Goal: Ask a question: Ask a question

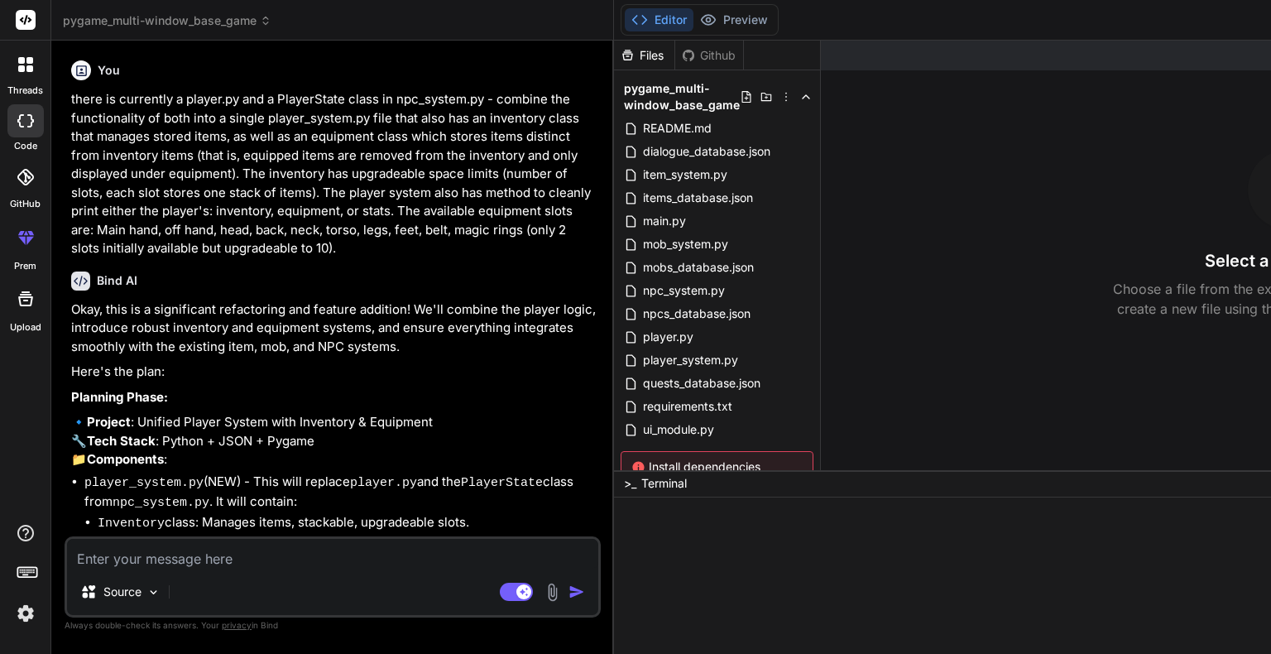
type textarea "x"
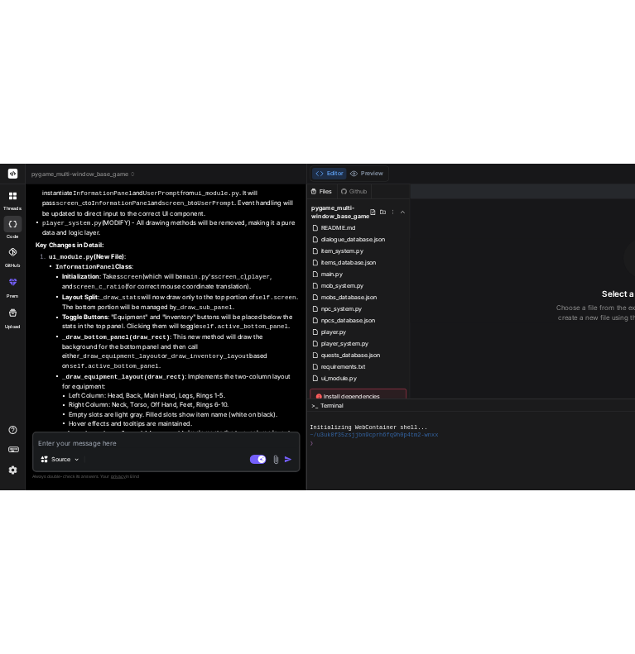
scroll to position [8085, 0]
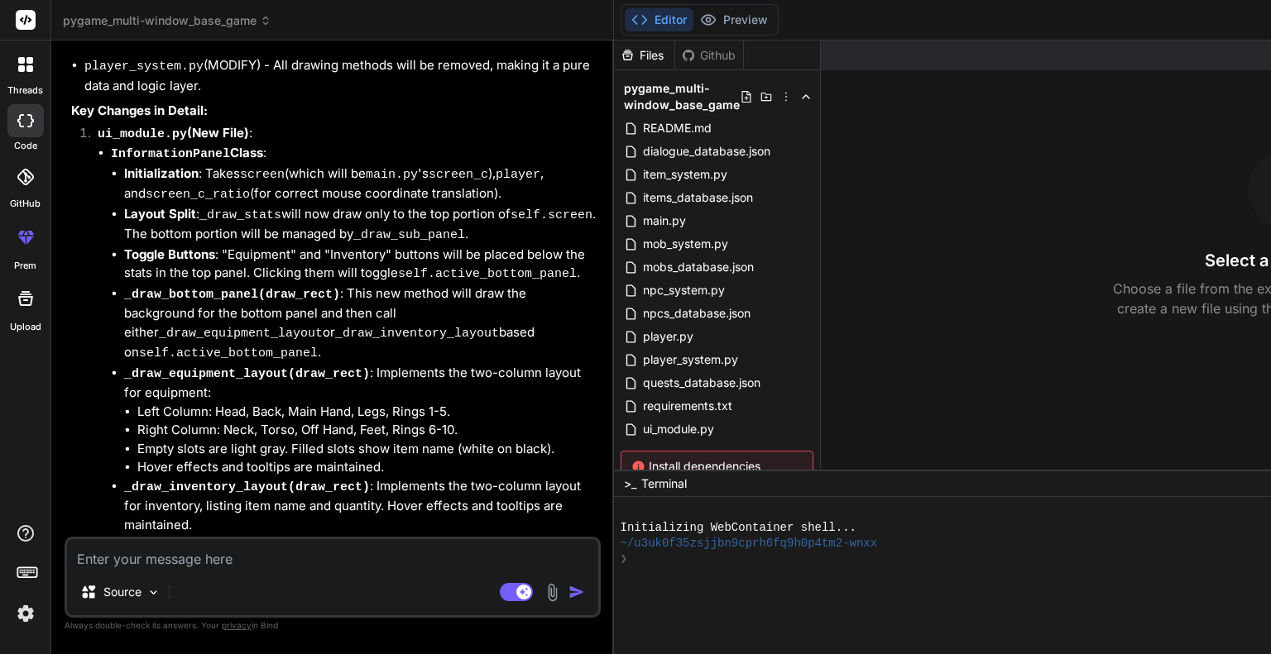
click at [252, 568] on textarea at bounding box center [332, 554] width 531 height 30
type textarea "u"
type textarea "x"
type textarea "us"
type textarea "x"
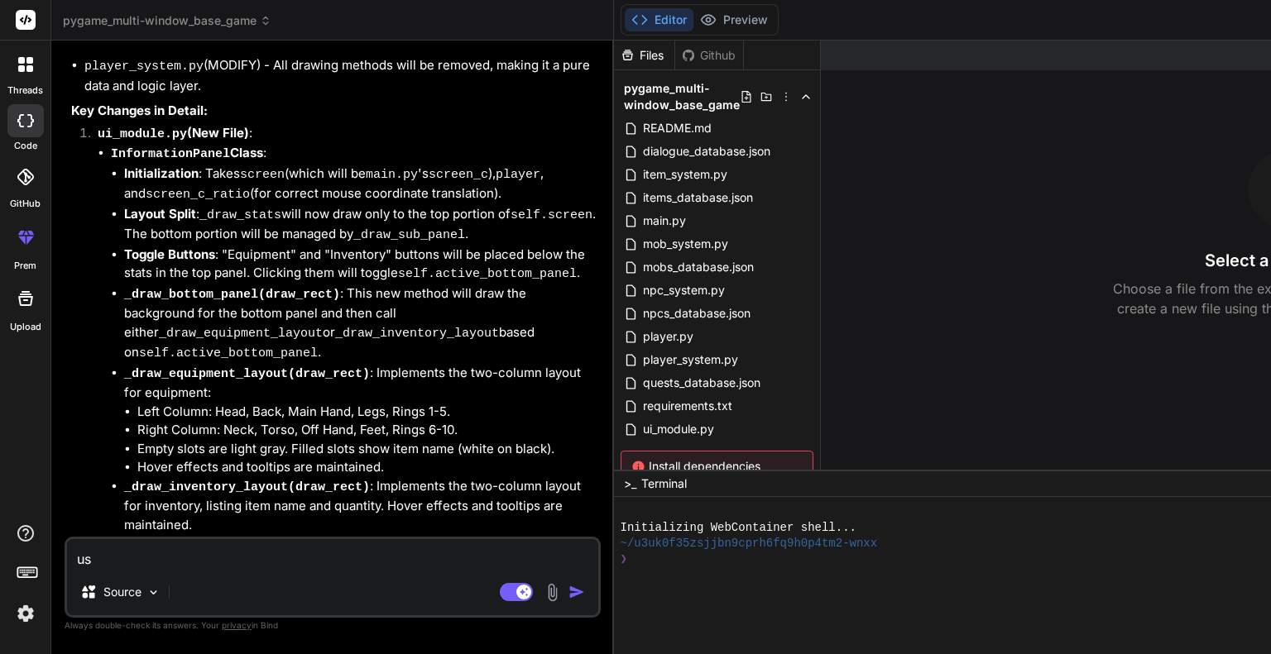
type textarea "usi"
type textarea "x"
type textarea "usin"
type textarea "x"
type textarea "using"
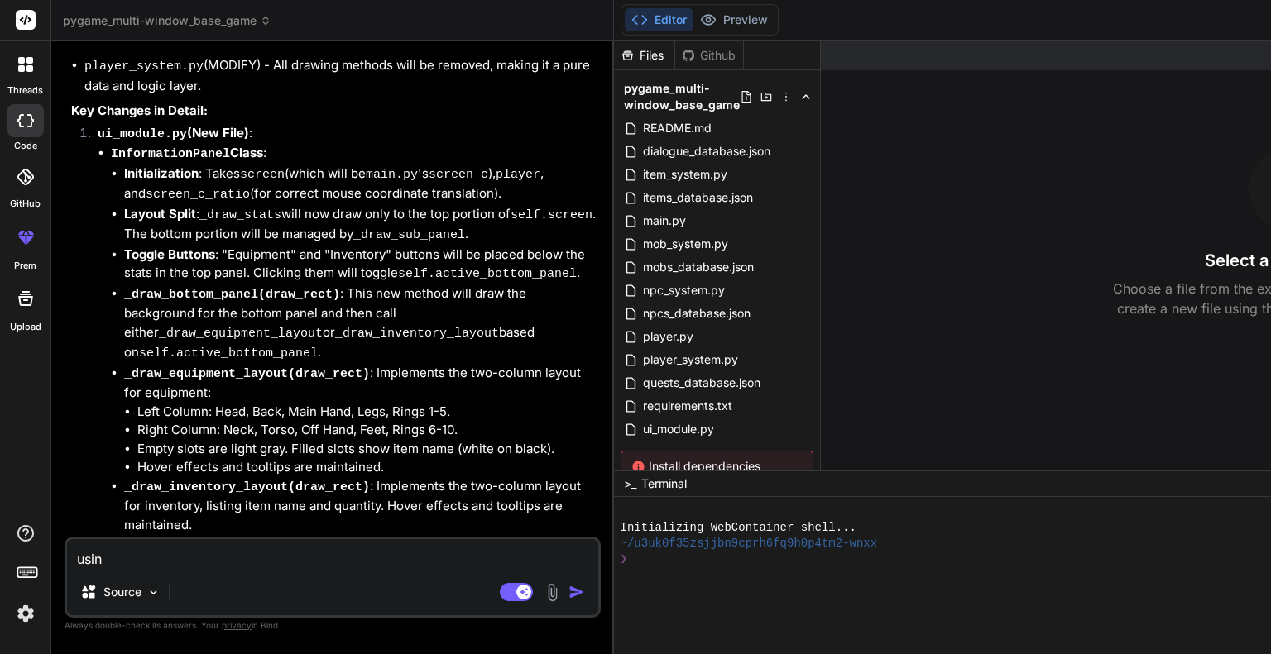
type textarea "x"
type textarea "using"
type textarea "x"
type textarea "using p"
type textarea "x"
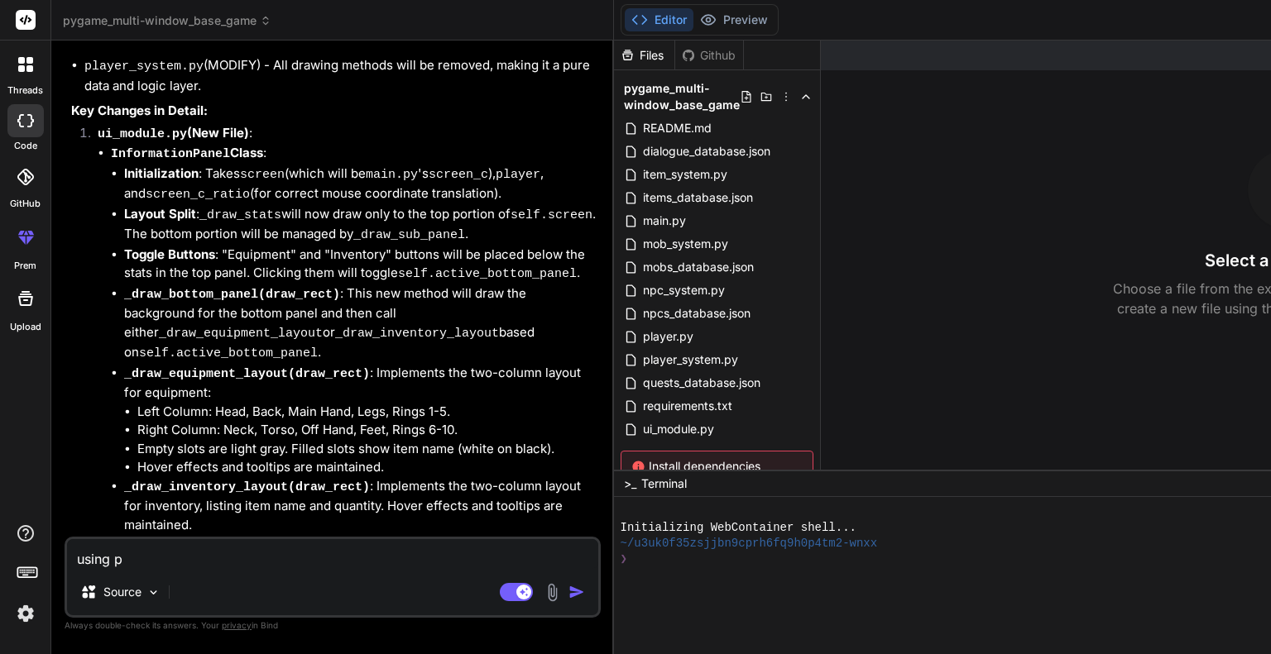
type textarea "using py"
type textarea "x"
type textarea "using pyt"
type textarea "x"
type textarea "using pyth"
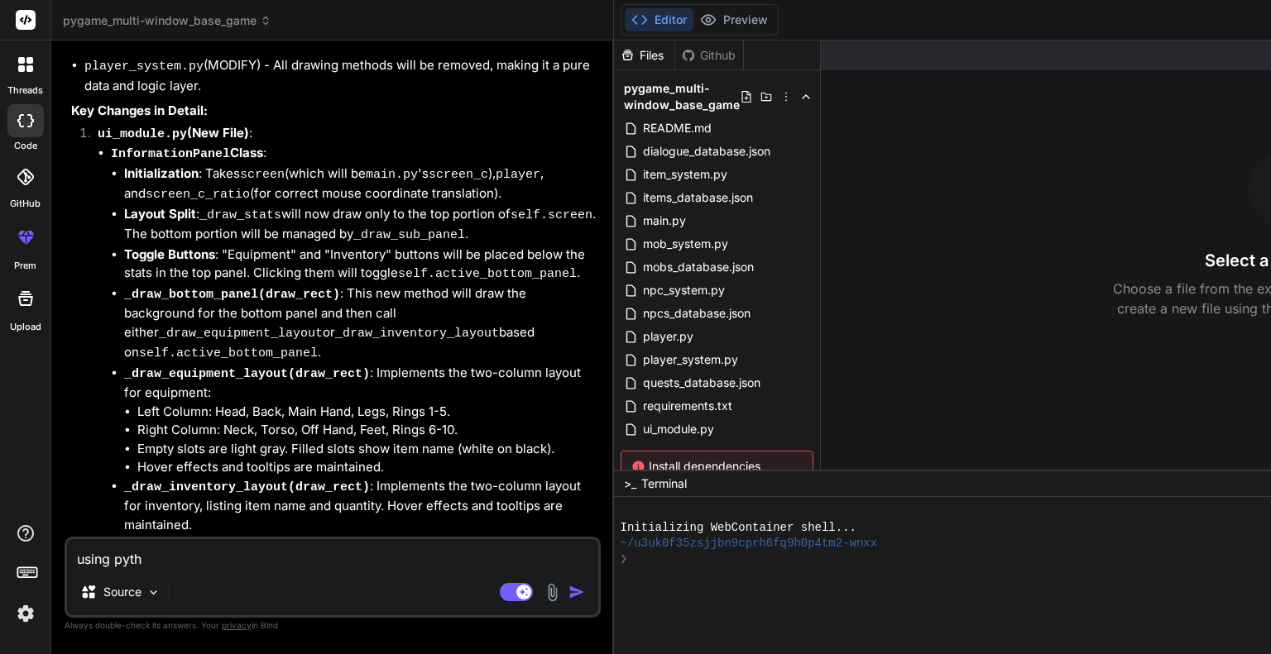
type textarea "x"
type textarea "using pytho"
type textarea "x"
type textarea "using python"
type textarea "x"
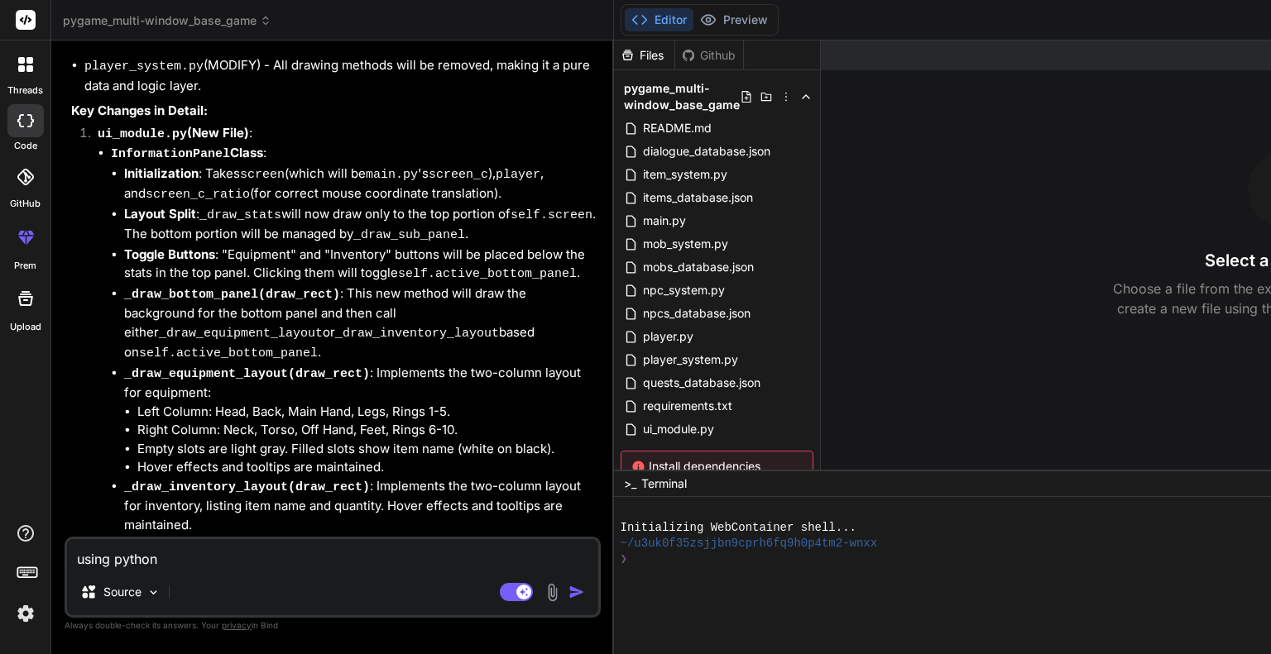
type textarea "using pythong"
type textarea "x"
type textarea "using pythong"
type textarea "x"
type textarea "using pythong a"
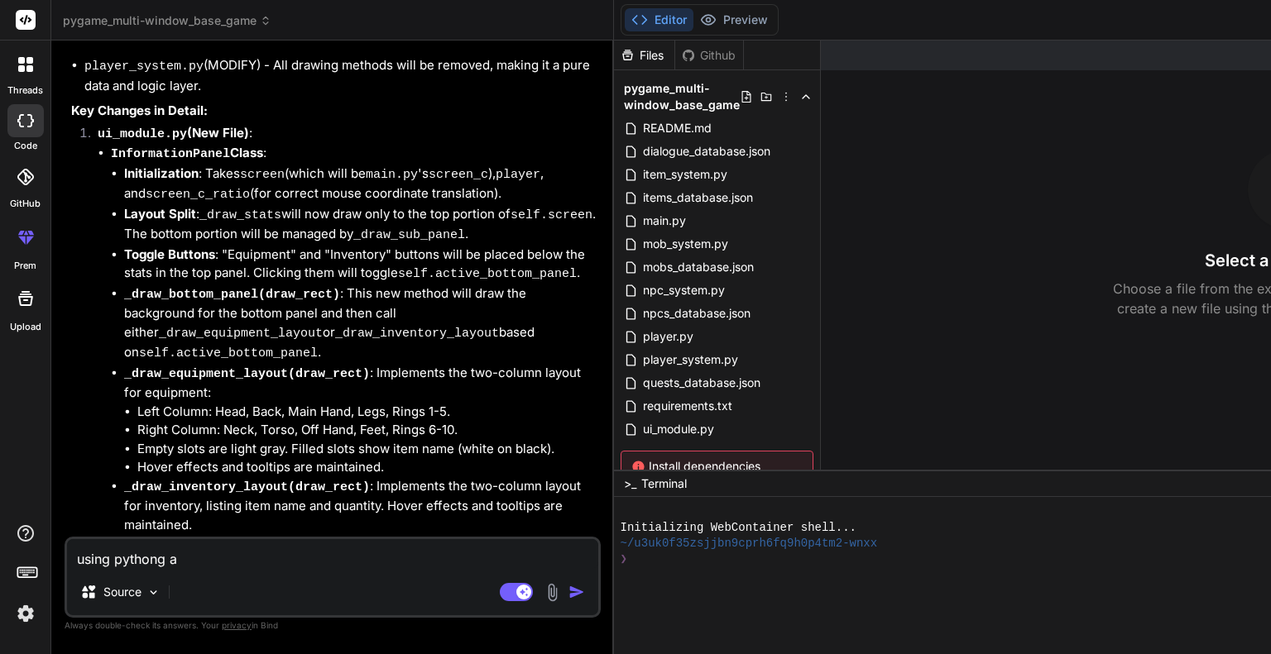
type textarea "x"
type textarea "using pythong an"
type textarea "x"
type textarea "using pythong a"
type textarea "x"
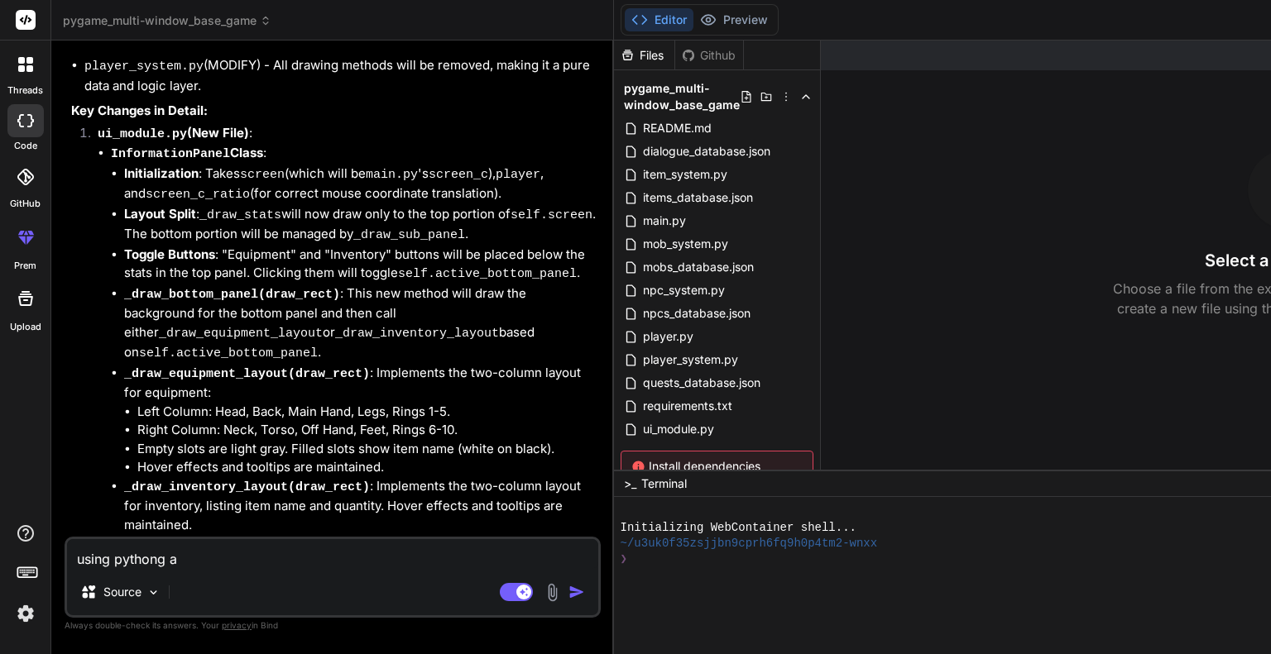
type textarea "using pythong"
type textarea "x"
type textarea "using pythong"
type textarea "x"
type textarea "using python"
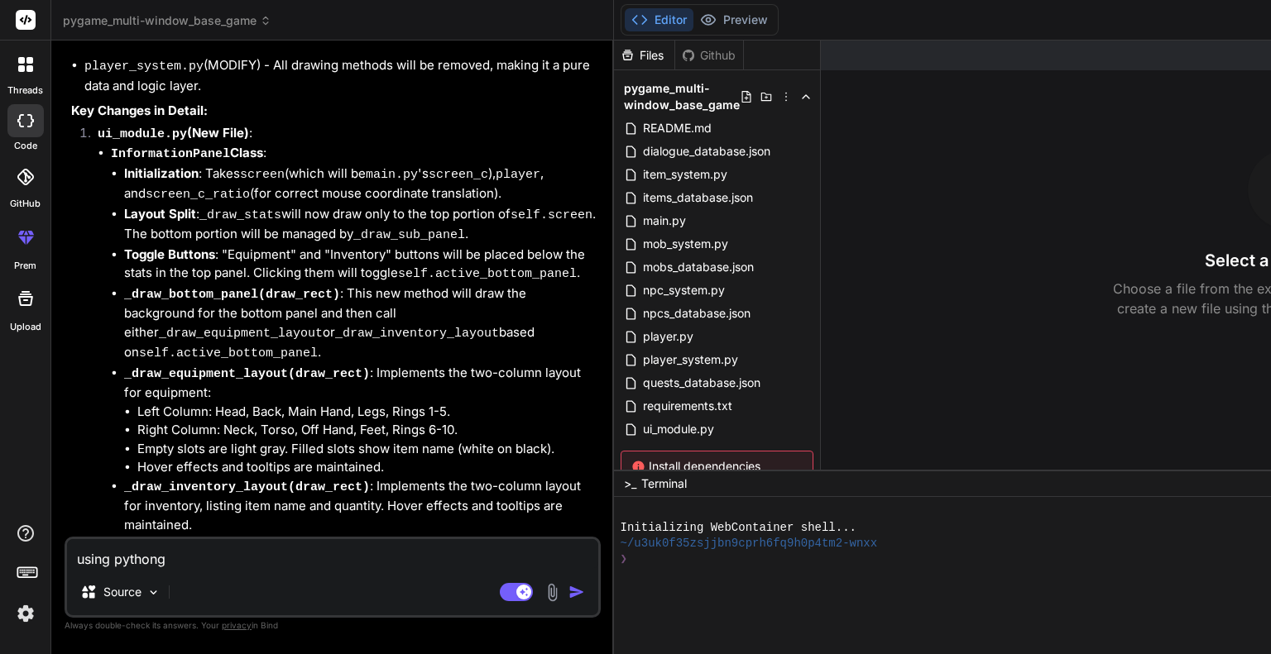
type textarea "x"
type textarea "using python"
type textarea "x"
type textarea "using python a"
type textarea "x"
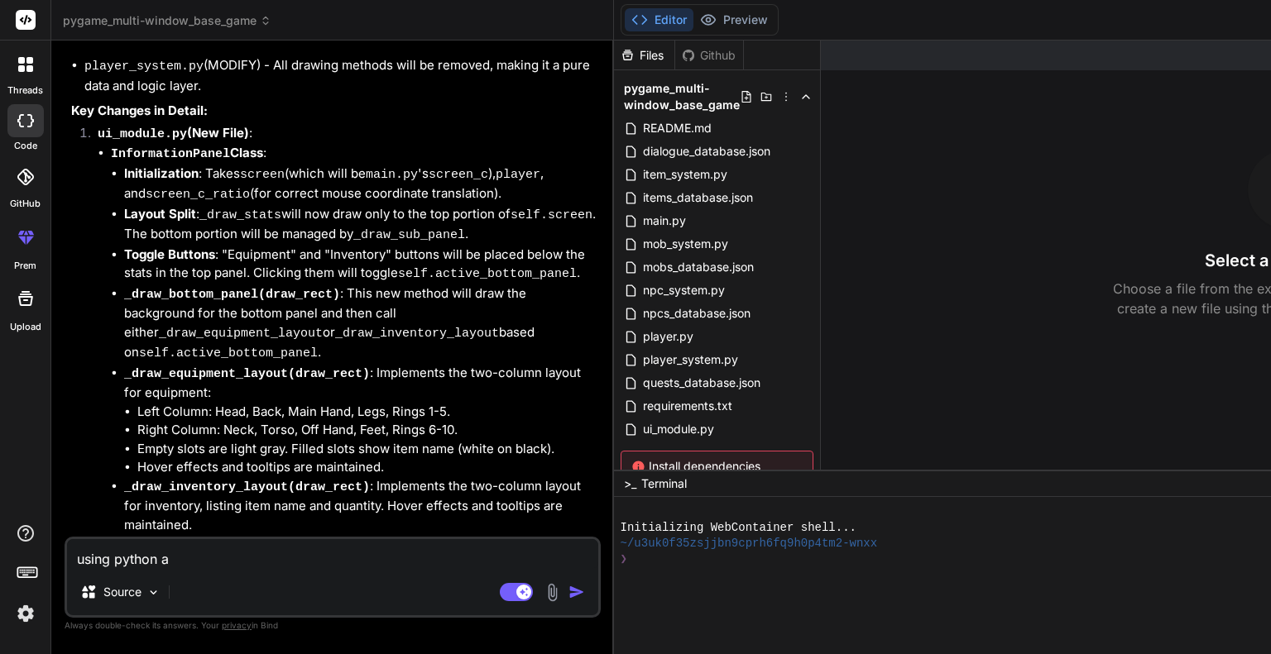
type textarea "using python an"
type textarea "x"
type textarea "using python and"
type textarea "x"
type textarea "using python and"
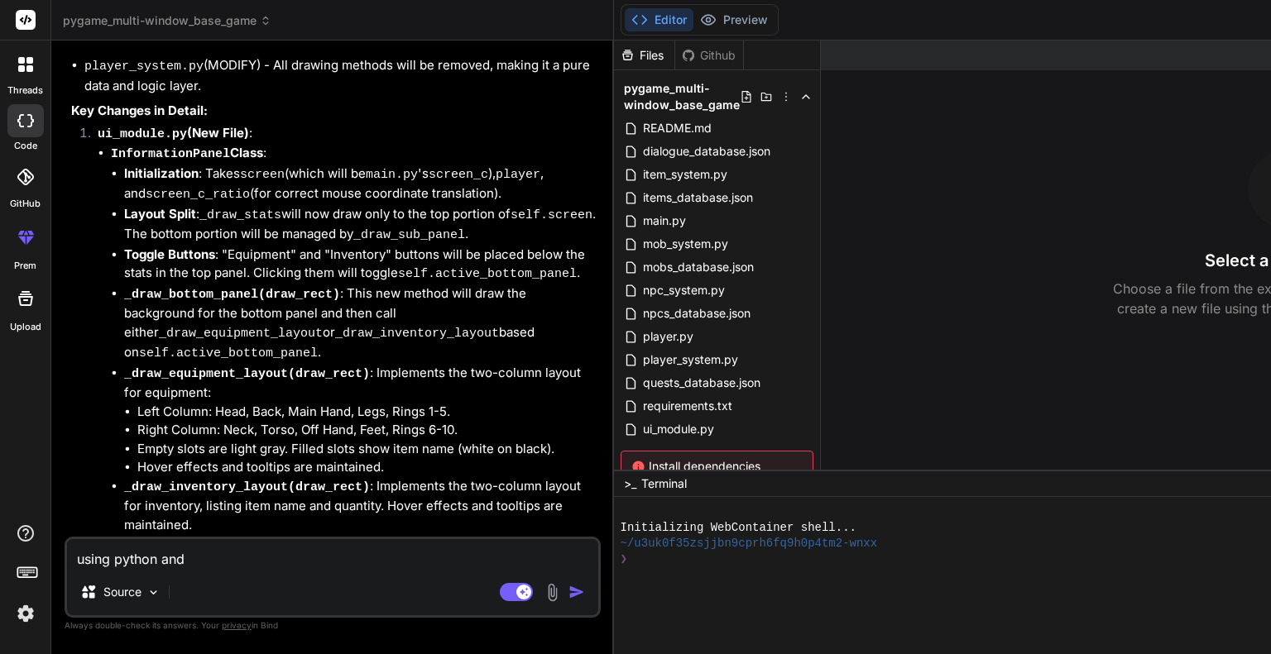
type textarea "x"
type textarea "using python and p"
type textarea "x"
type textarea "using python and py"
type textarea "x"
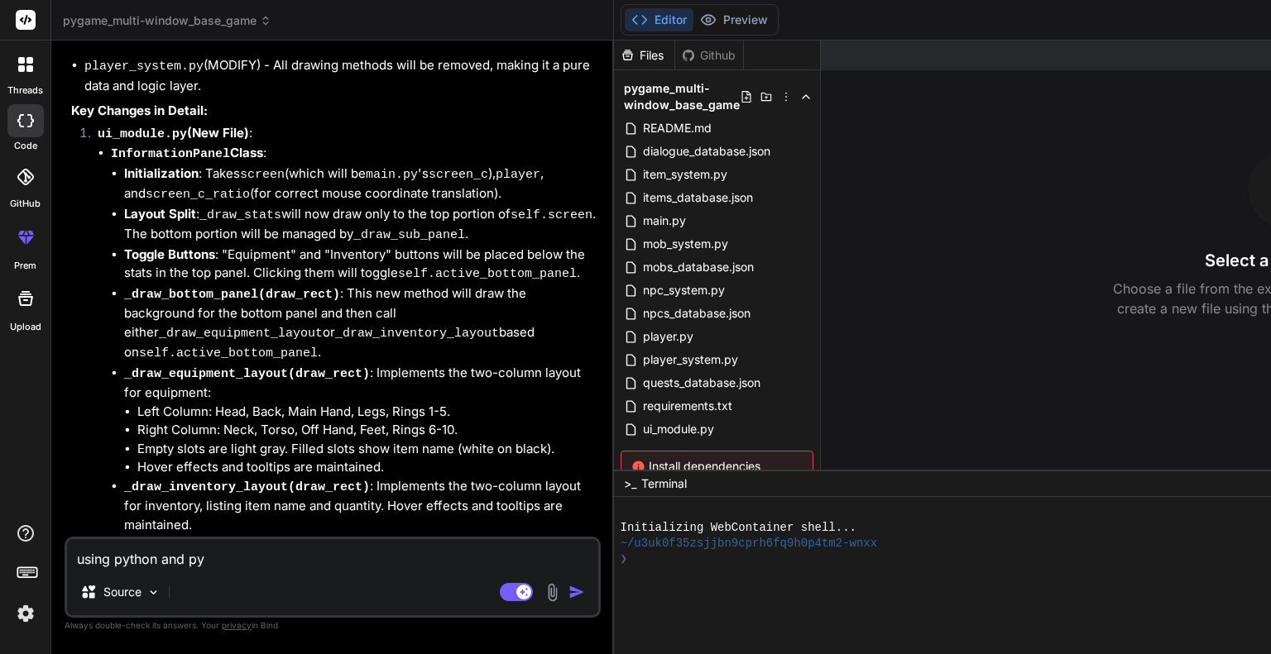
type textarea "using python and pyg"
type textarea "x"
type textarea "using python and pyga"
type textarea "x"
type textarea "using python and pygam"
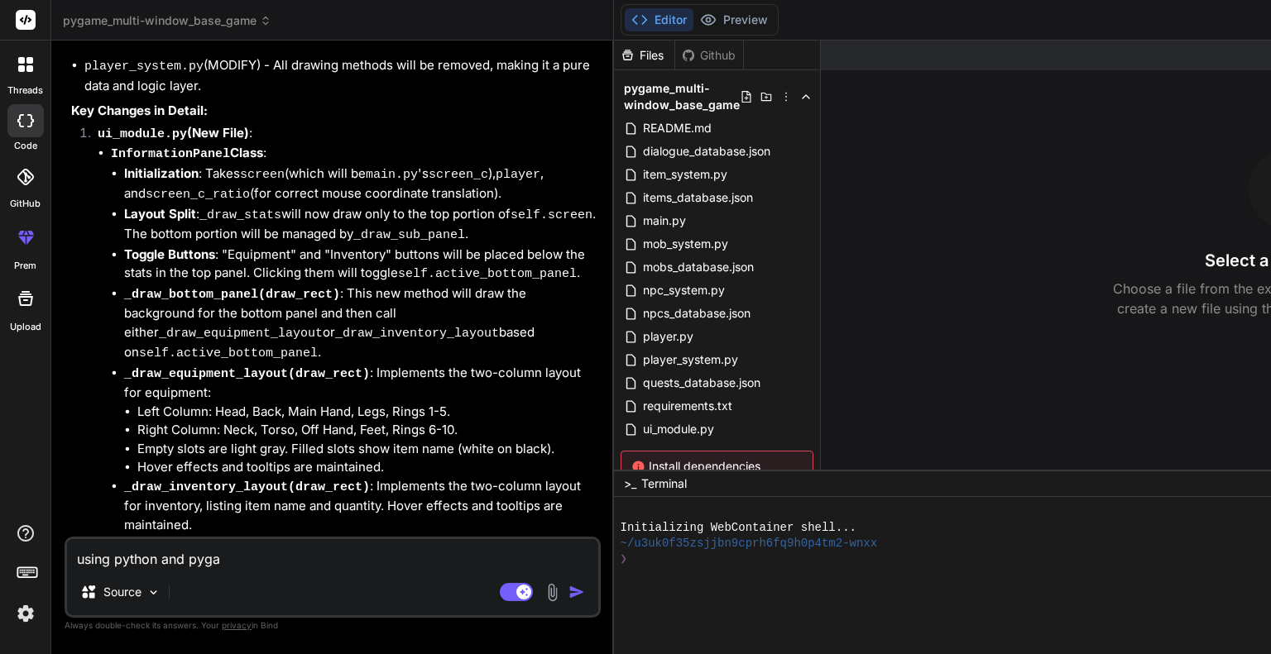
type textarea "x"
type textarea "using python and pygame"
type textarea "x"
type textarea "using python and pygame,"
type textarea "x"
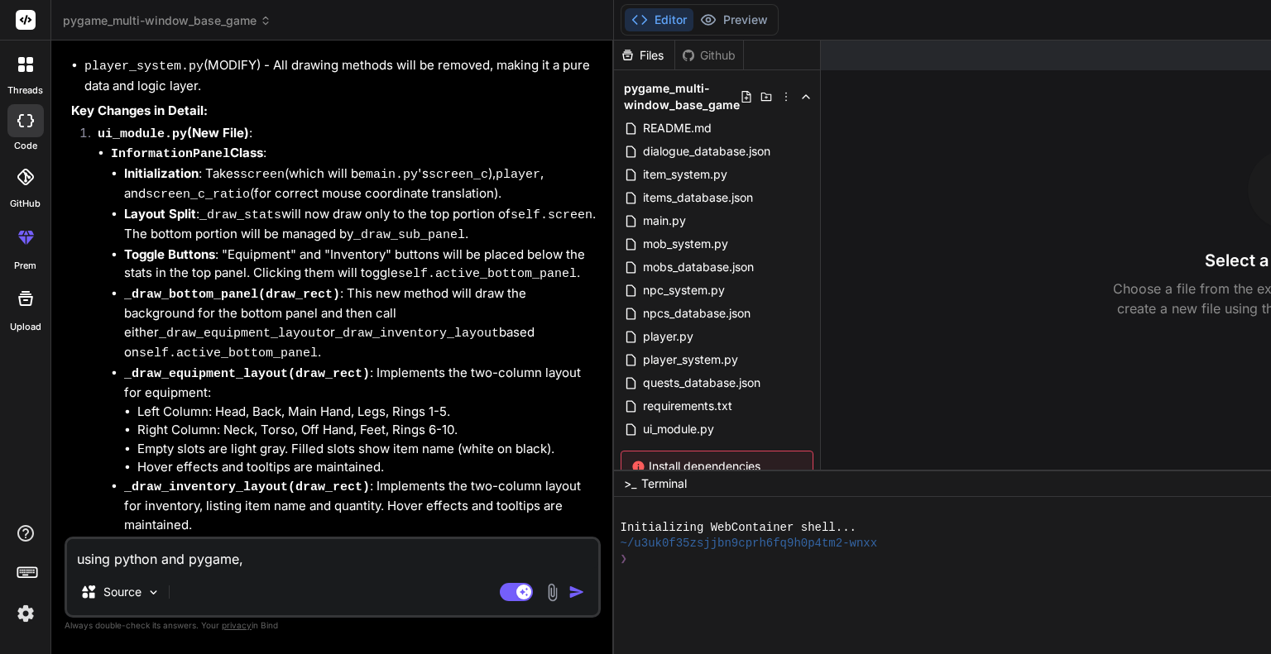
type textarea "using python and pygame,"
type textarea "x"
type textarea "using python and pygame, c"
type textarea "x"
type textarea "using python and pygame, cr"
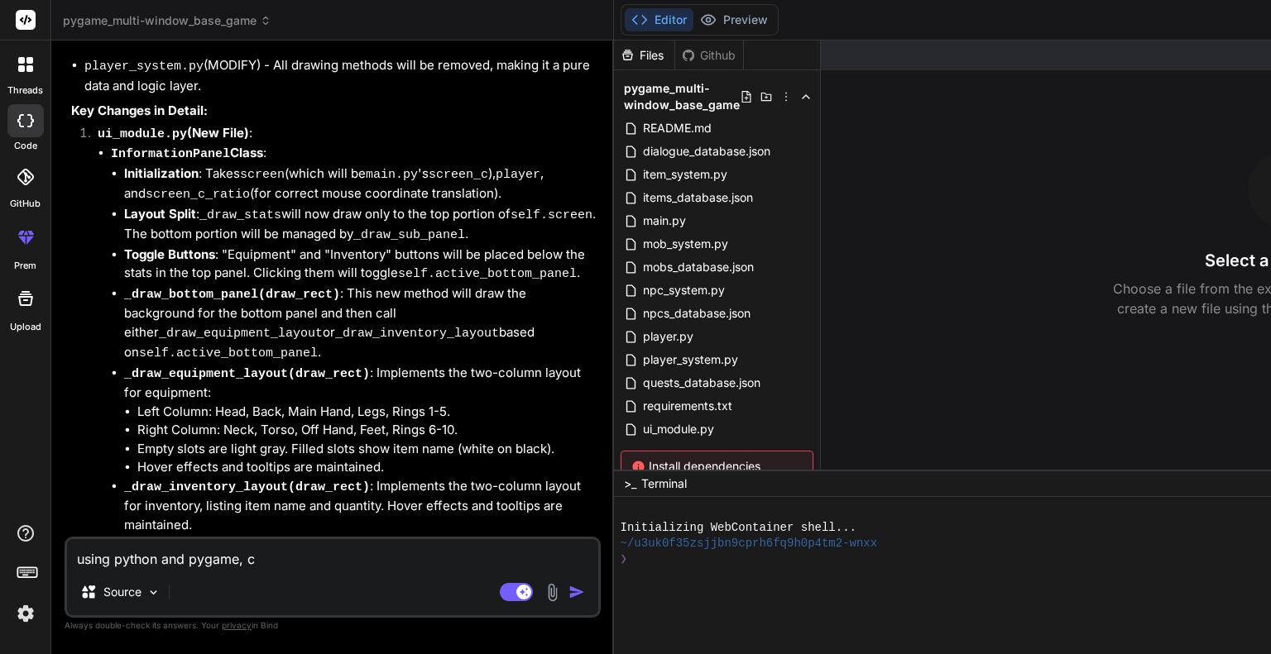
type textarea "x"
type textarea "using python and pygame, cre"
type textarea "x"
type textarea "using python and pygame, crea"
type textarea "x"
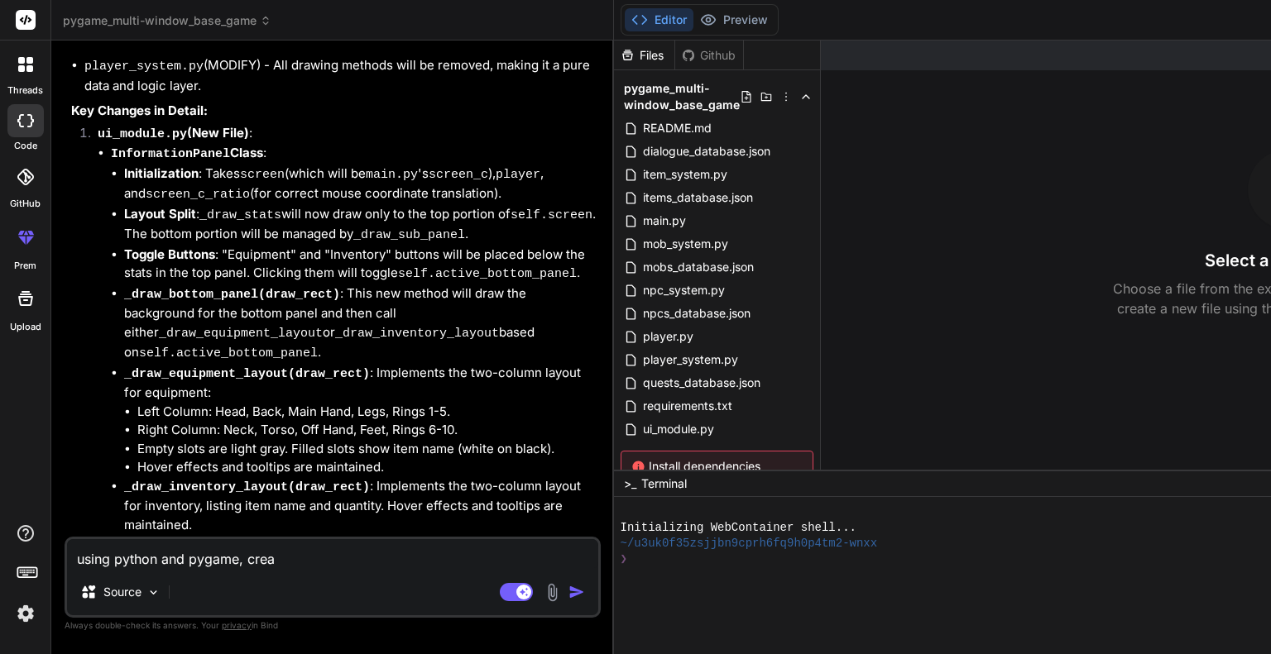
type textarea "using python and pygame, creat"
type textarea "x"
type textarea "using python and pygame, create"
type textarea "x"
type textarea "using python and pygame, create"
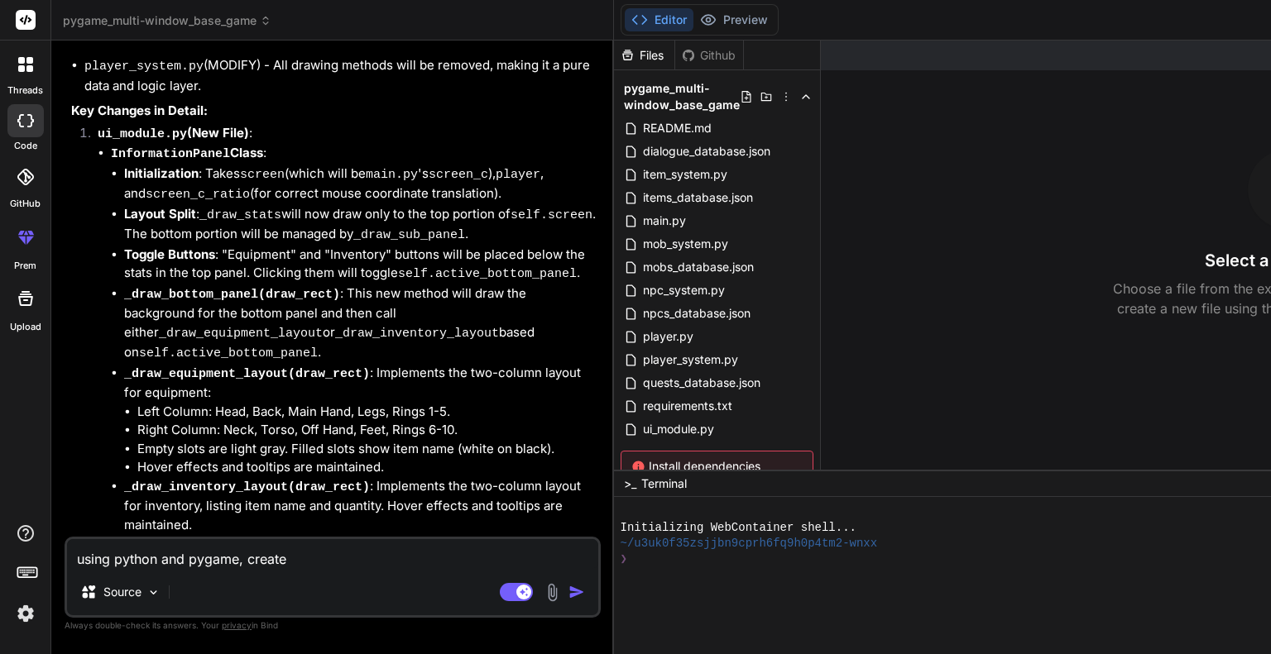
type textarea "x"
type textarea "using python and pygame, create a"
type textarea "x"
type textarea "using python and pygame, create"
type textarea "x"
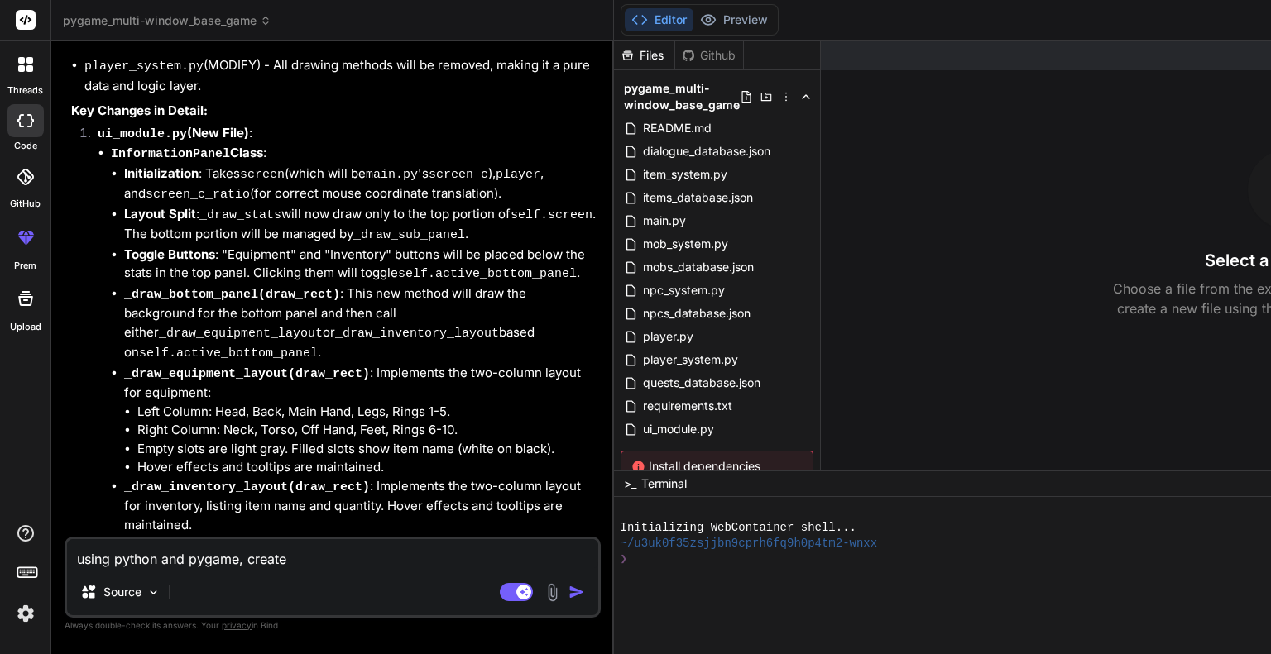
type textarea "using python and pygame, create"
type textarea "x"
type textarea "using python and pygame, creat"
type textarea "x"
type textarea "using python and pygame, crea"
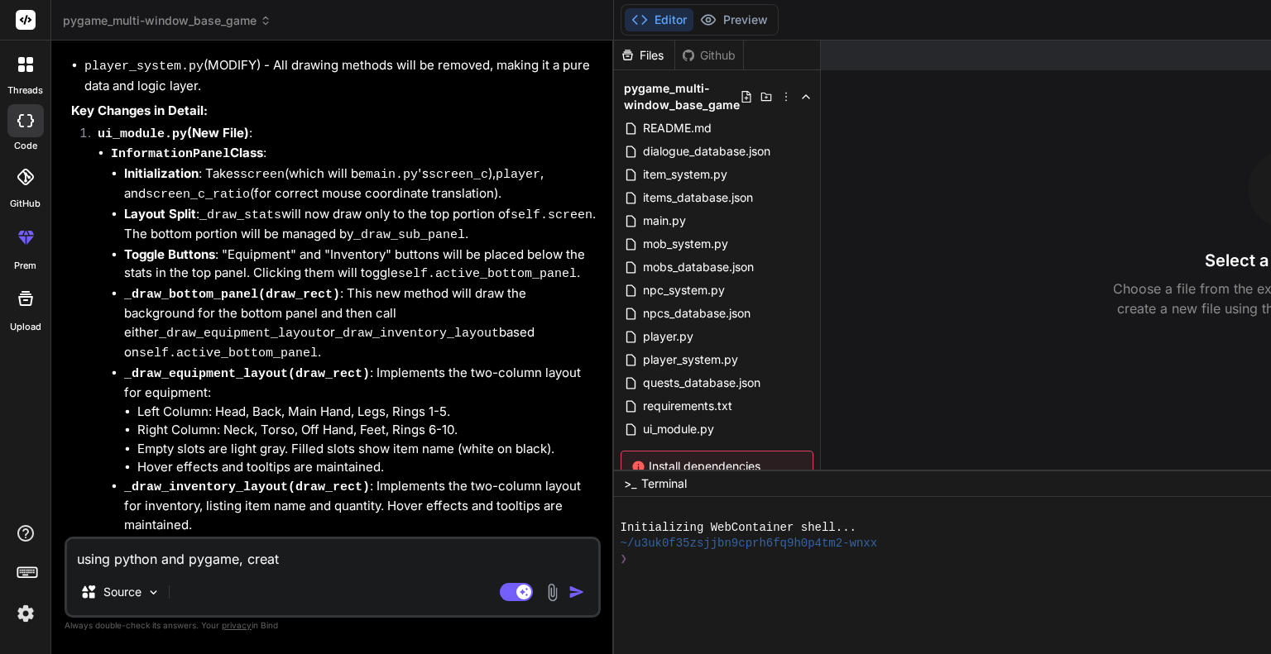
type textarea "x"
type textarea "using python and pygame, cre"
type textarea "x"
type textarea "using python and pygame, cr"
type textarea "x"
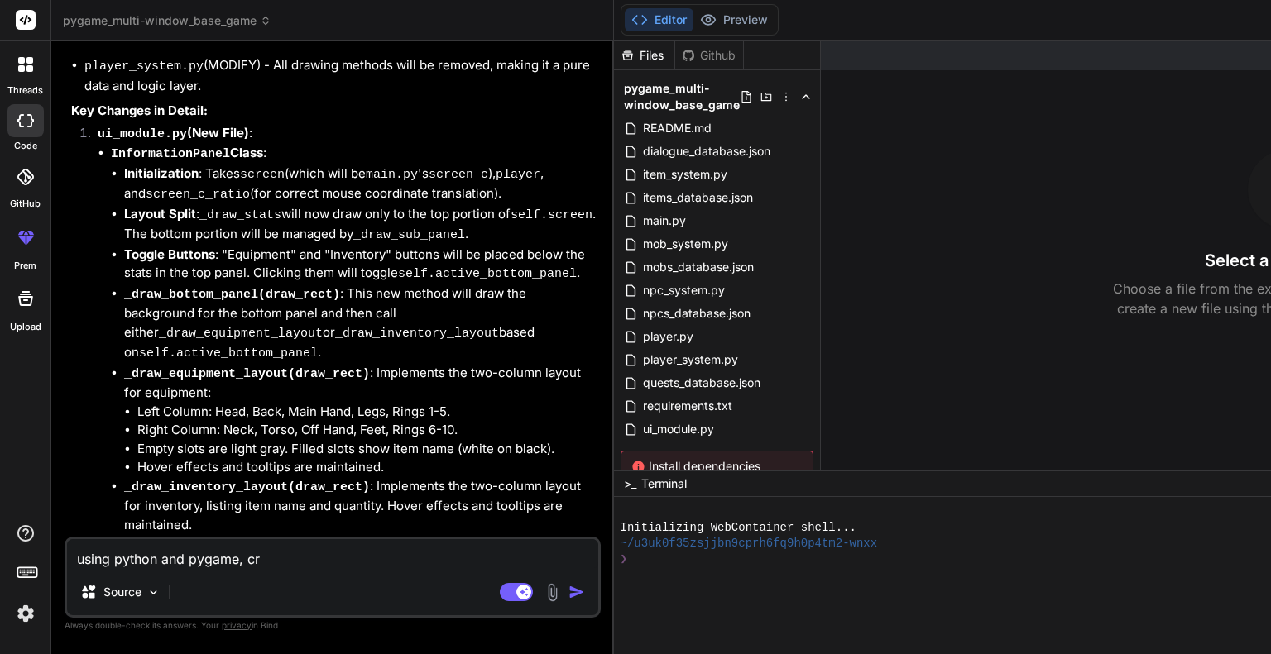
type textarea "using python and pygame, c"
type textarea "x"
type textarea "using python and pygame,"
type textarea "x"
type textarea "using python and pygame,"
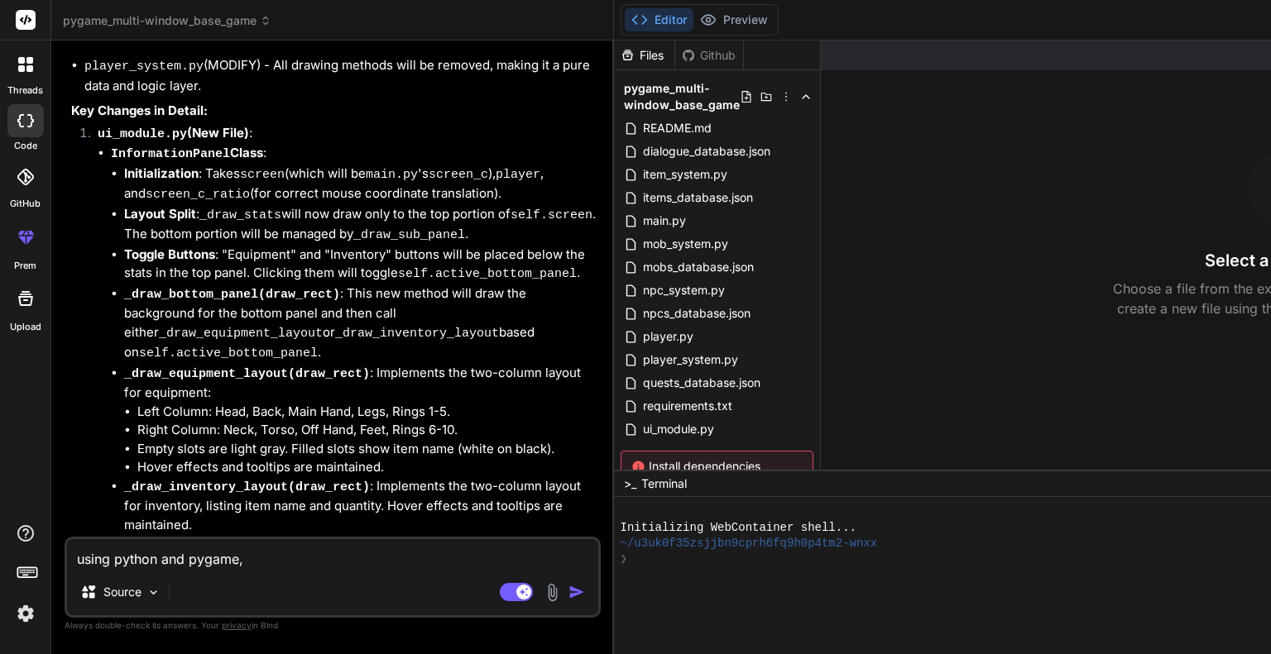
type textarea "x"
type textarea "using python and pygame"
type textarea "x"
type textarea "using python and pygam"
type textarea "x"
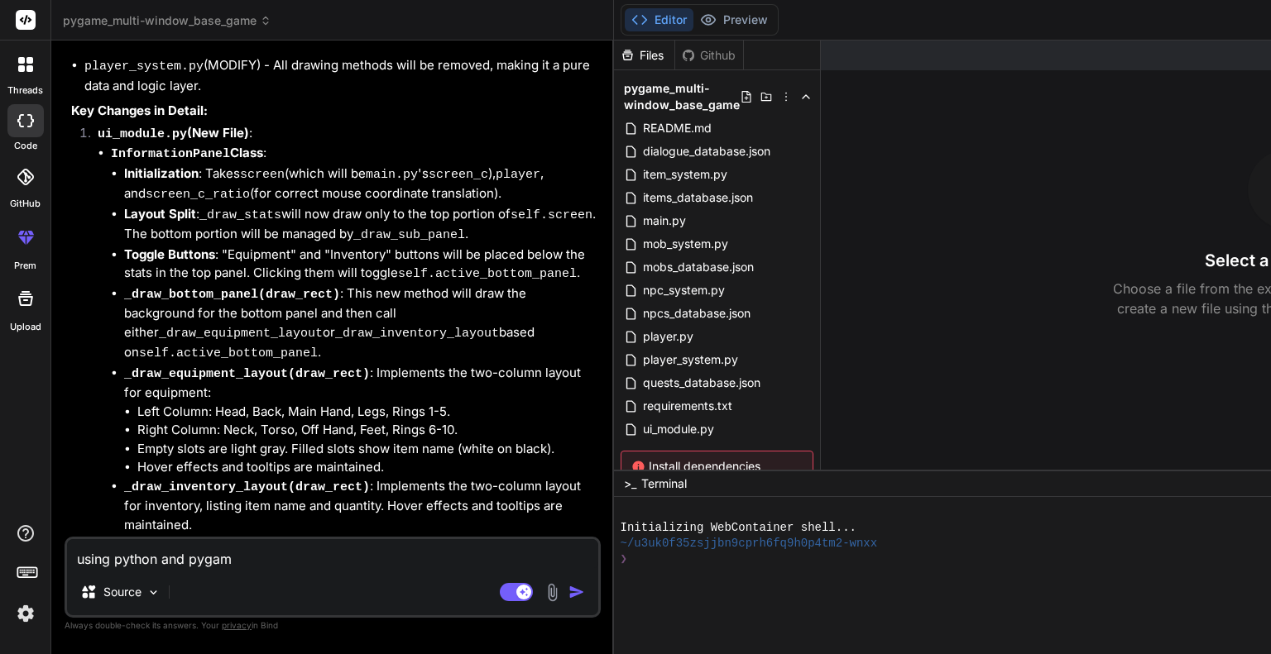
type textarea "using python and pyga"
type textarea "x"
type textarea "using python and pyg"
type textarea "x"
type textarea "using python and py"
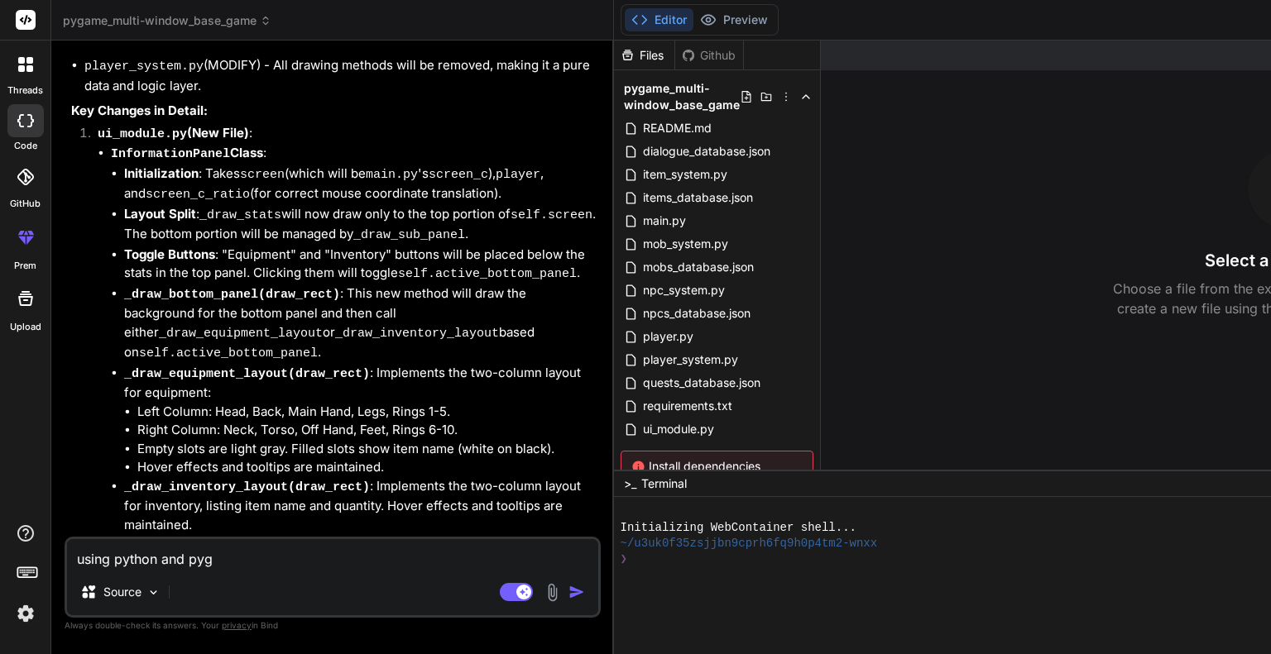
type textarea "x"
type textarea "using python and p"
type textarea "x"
type textarea "using python and"
type textarea "x"
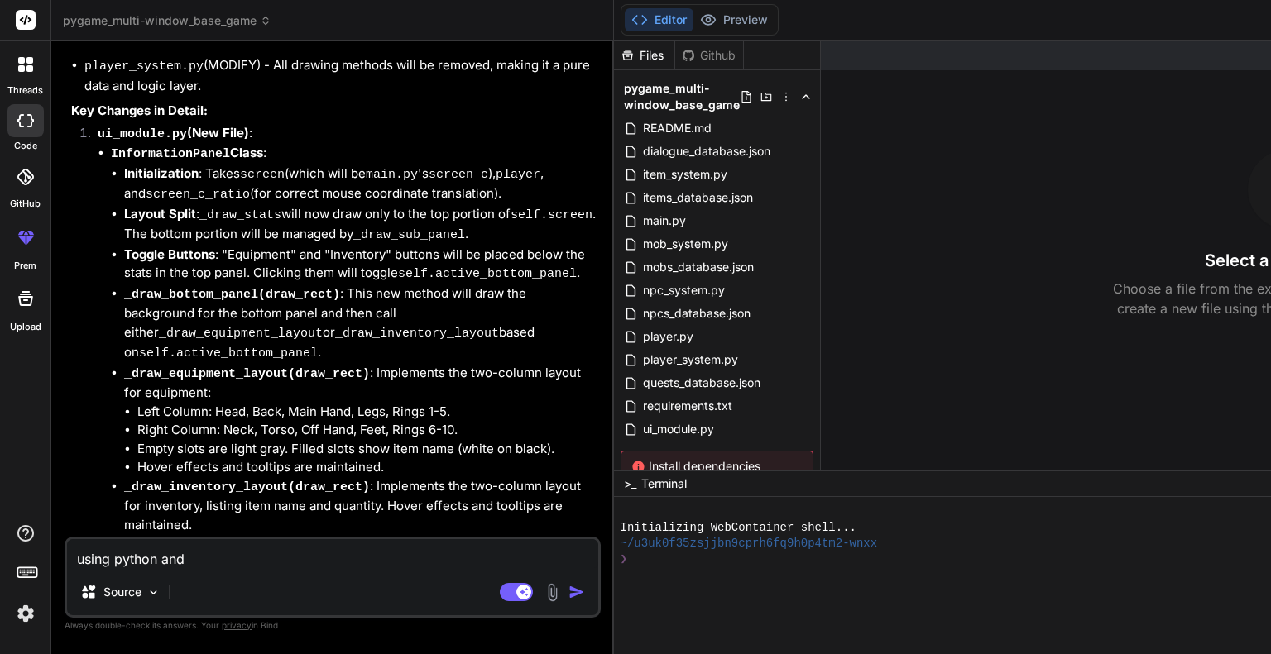
type textarea "using python and"
type textarea "x"
type textarea "using python an"
type textarea "x"
type textarea "using python a"
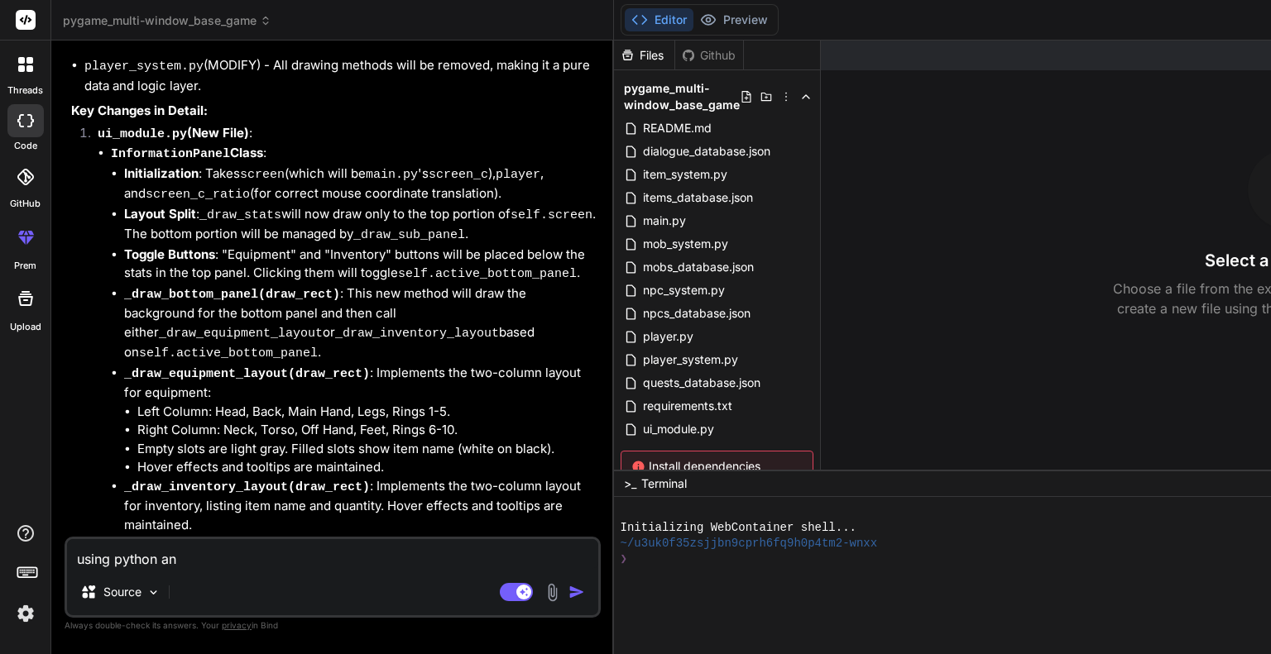
type textarea "x"
type textarea "using python"
type textarea "x"
type textarea "using python"
type textarea "x"
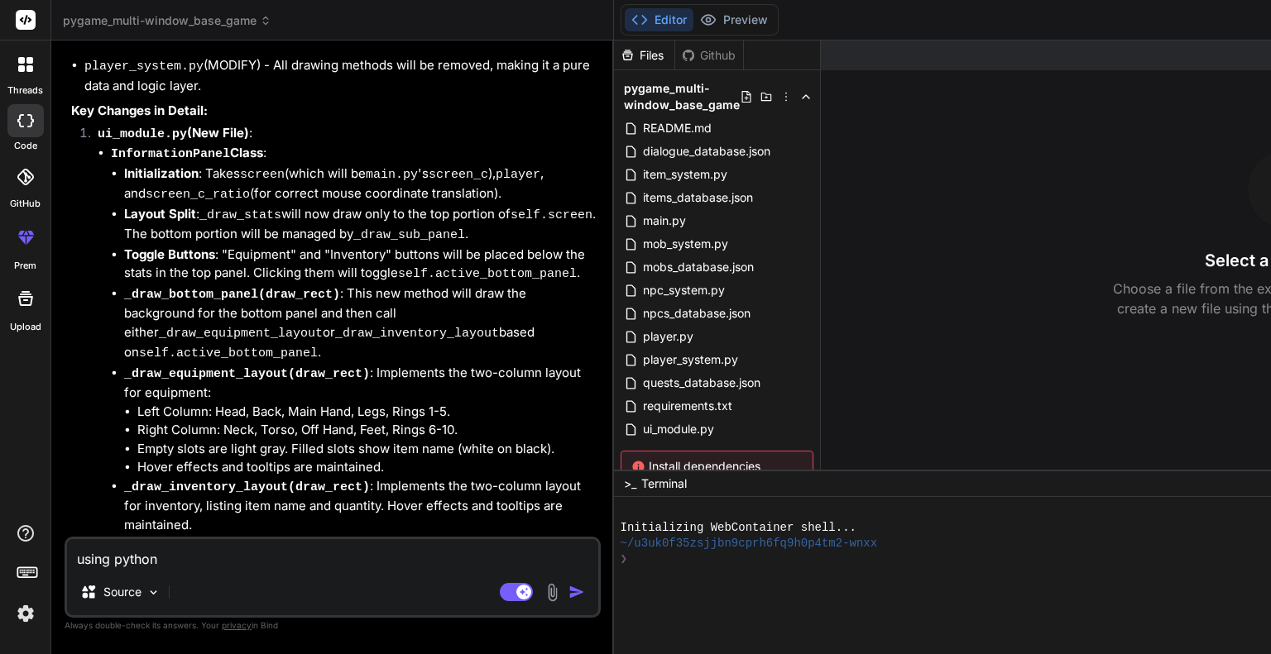
type textarea "using pytho"
type textarea "x"
type textarea "using pyth"
type textarea "x"
type textarea "using pyt"
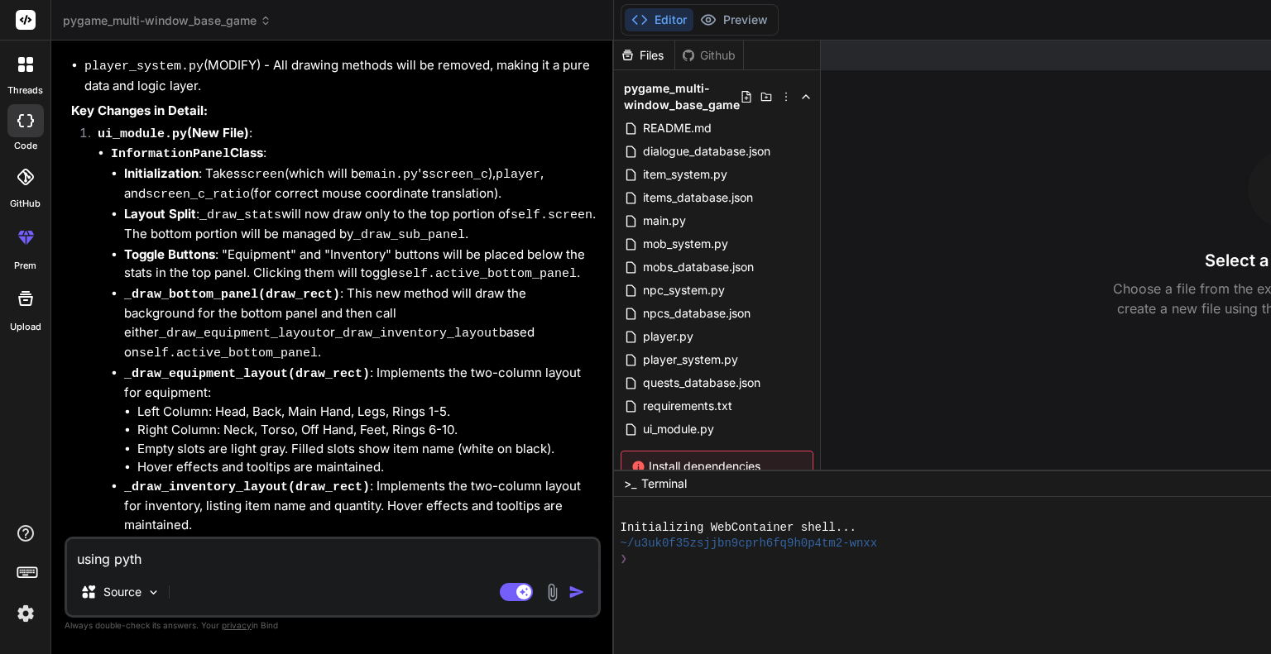
type textarea "x"
type textarea "using py"
type textarea "x"
type textarea "using p"
type textarea "x"
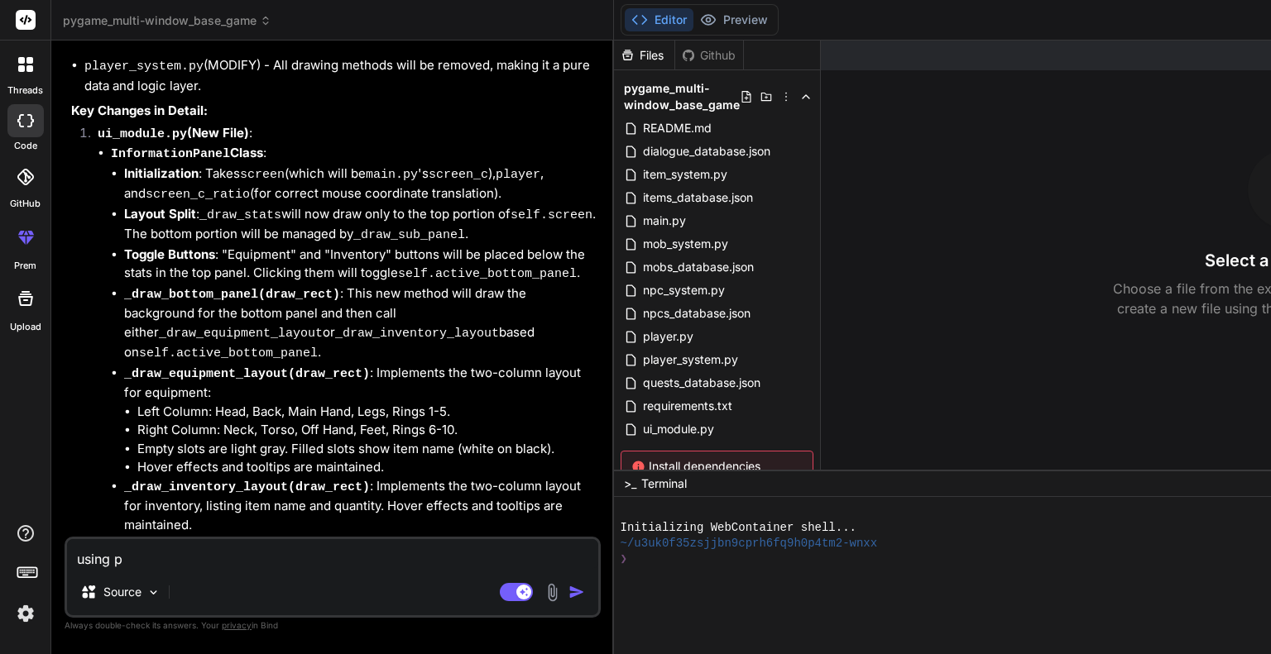
type textarea "using"
type textarea "x"
type textarea "using"
type textarea "x"
type textarea "usin"
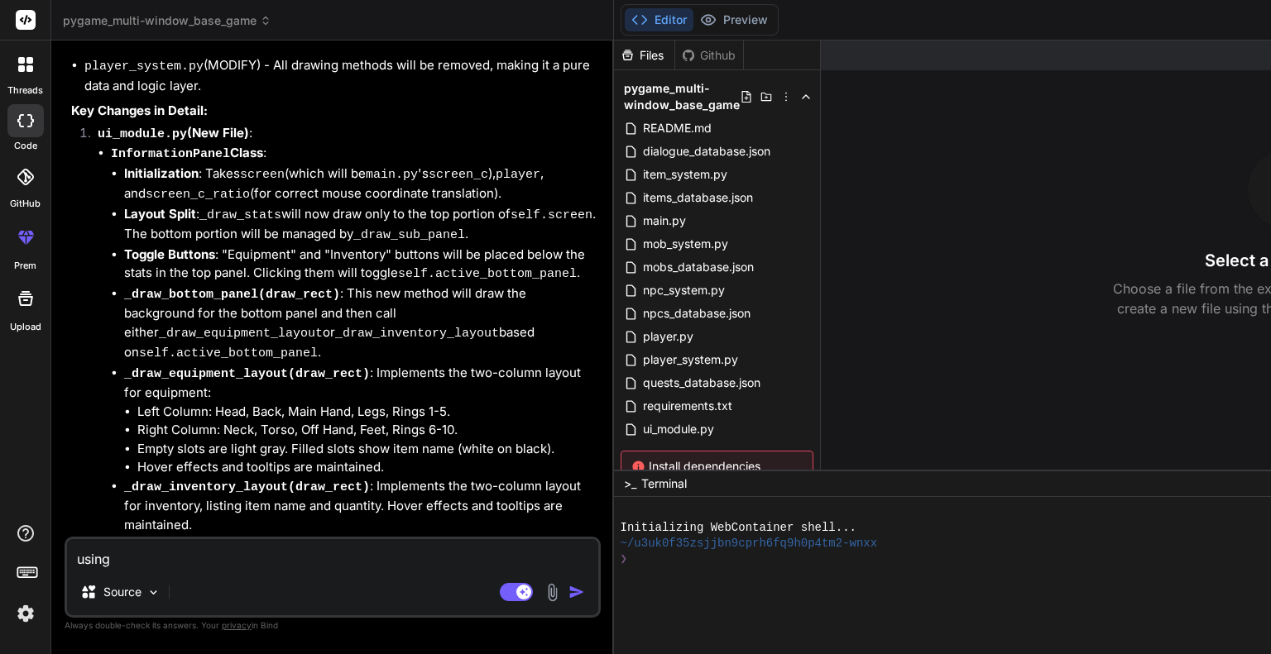
type textarea "x"
type textarea "usi"
type textarea "x"
type textarea "us"
type textarea "x"
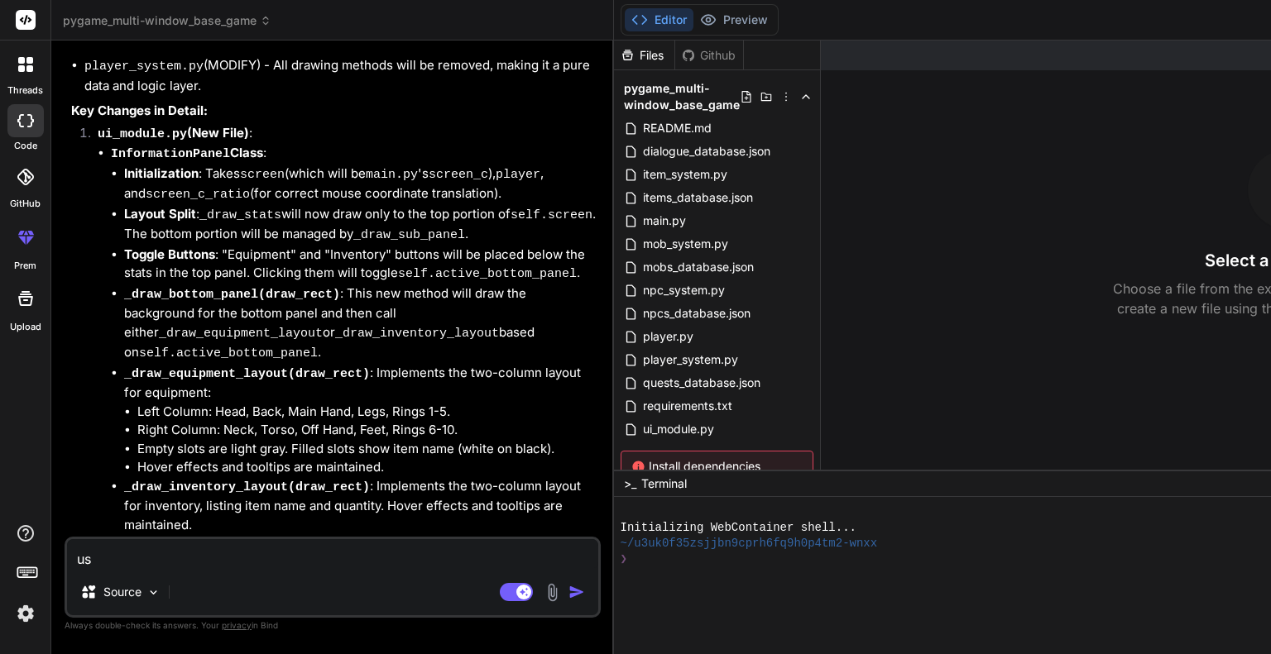
type textarea "u"
type textarea "x"
type textarea "c"
type textarea "x"
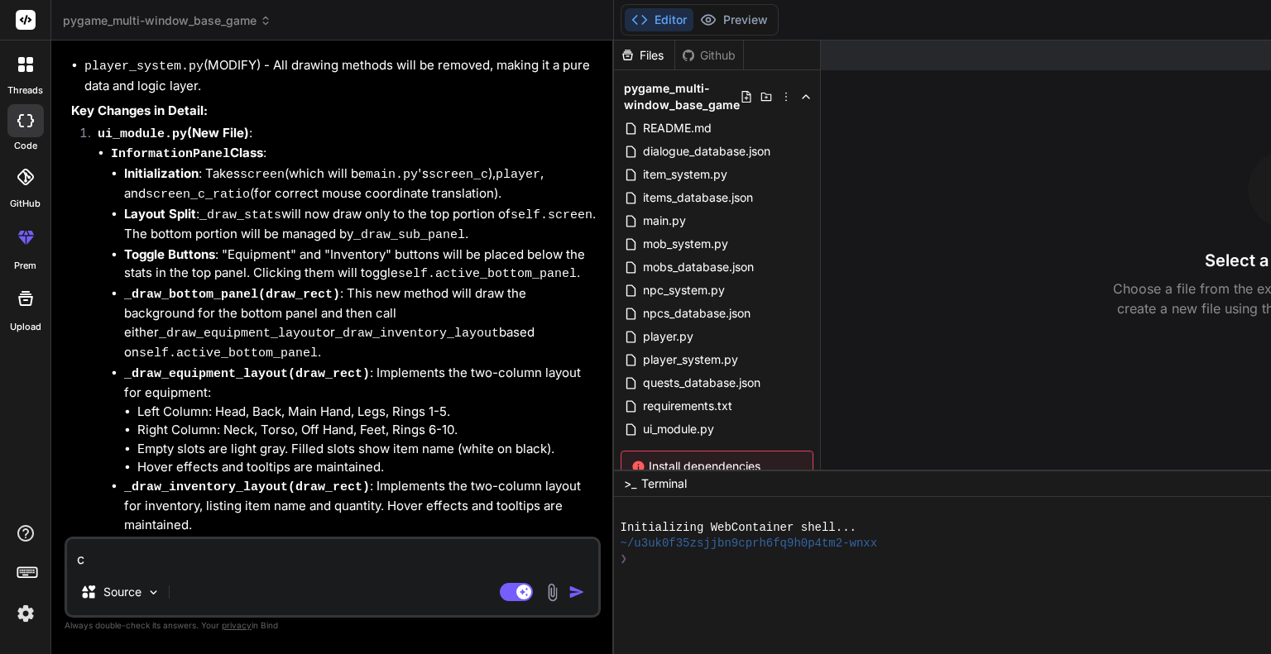
type textarea "cr"
type textarea "x"
type textarea "cre"
type textarea "x"
type textarea "crea"
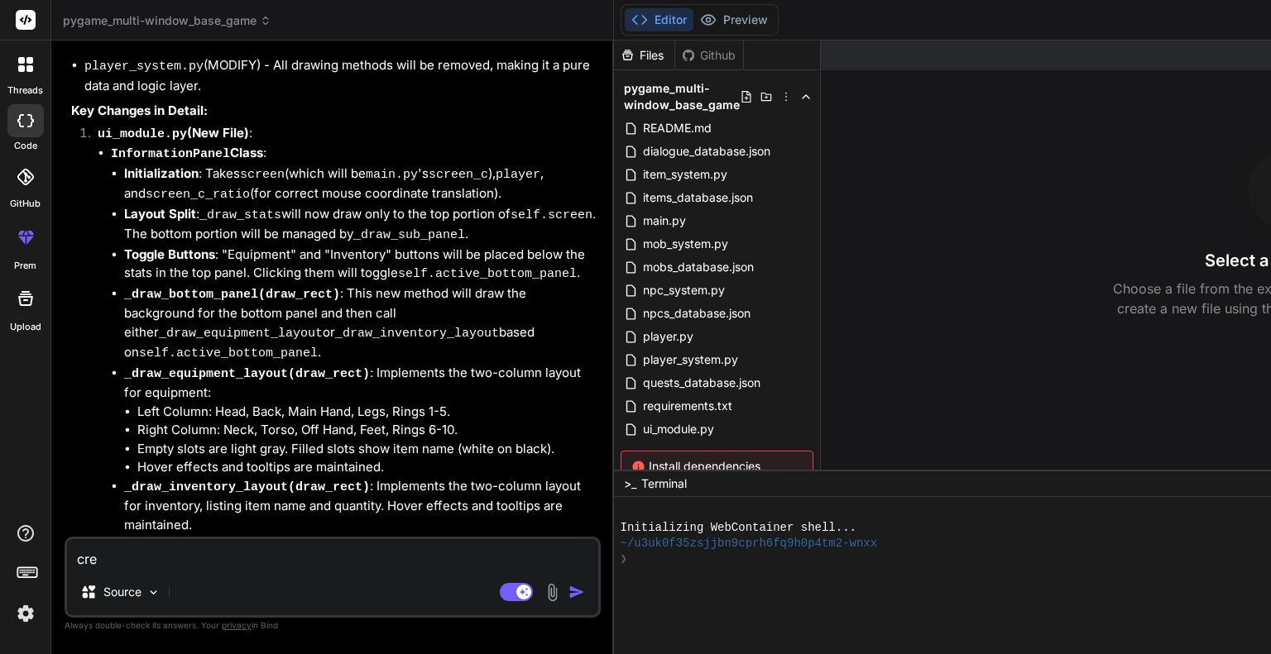
type textarea "x"
type textarea "creat"
type textarea "x"
type textarea "create"
type textarea "x"
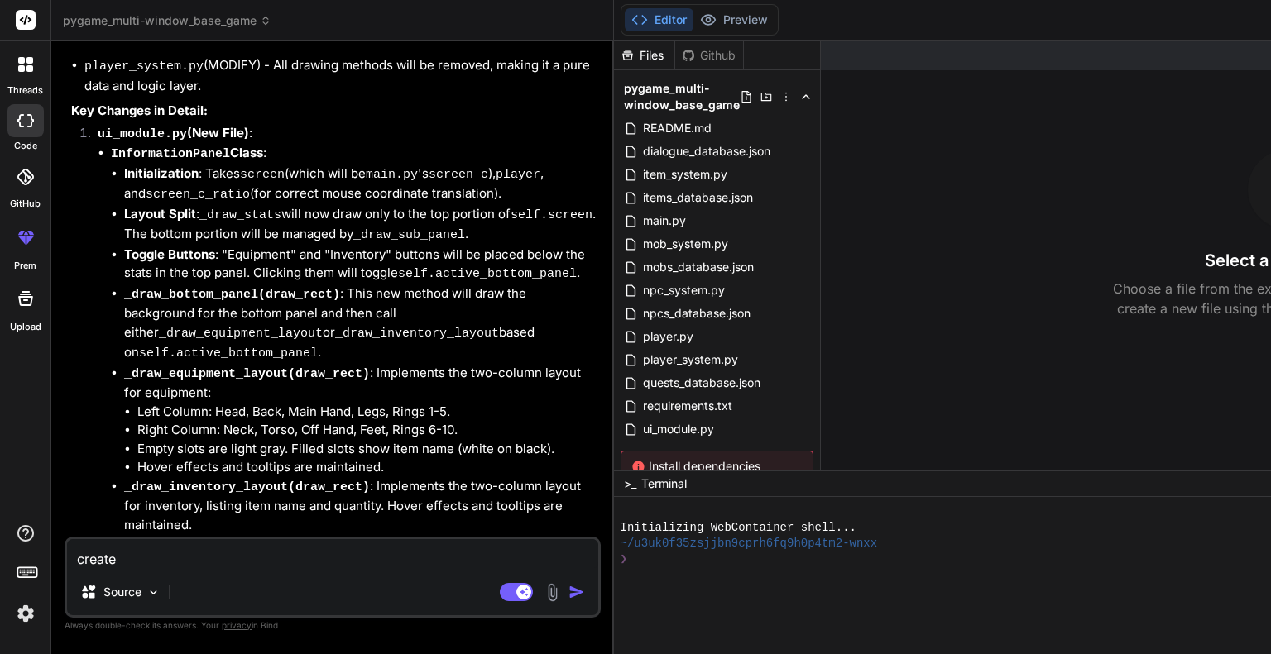
type textarea "create"
type textarea "x"
type textarea "create a"
type textarea "x"
type textarea "create a"
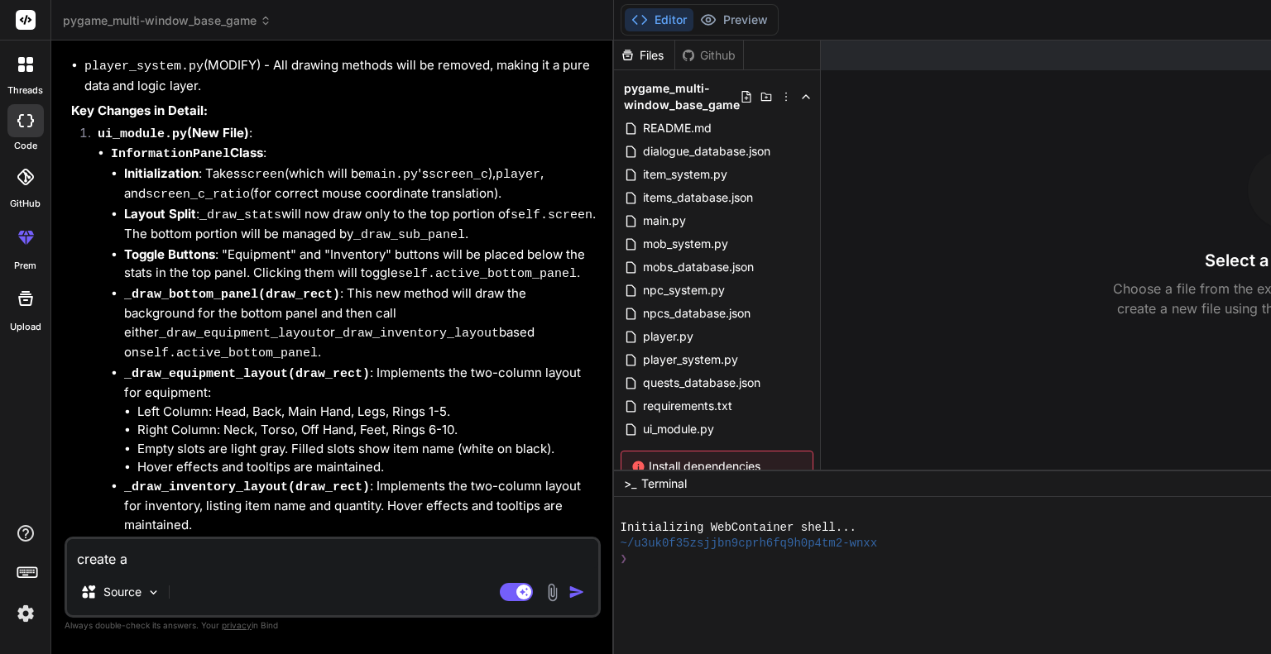
type textarea "x"
type textarea "create a m"
type textarea "x"
type textarea "create a ma"
type textarea "x"
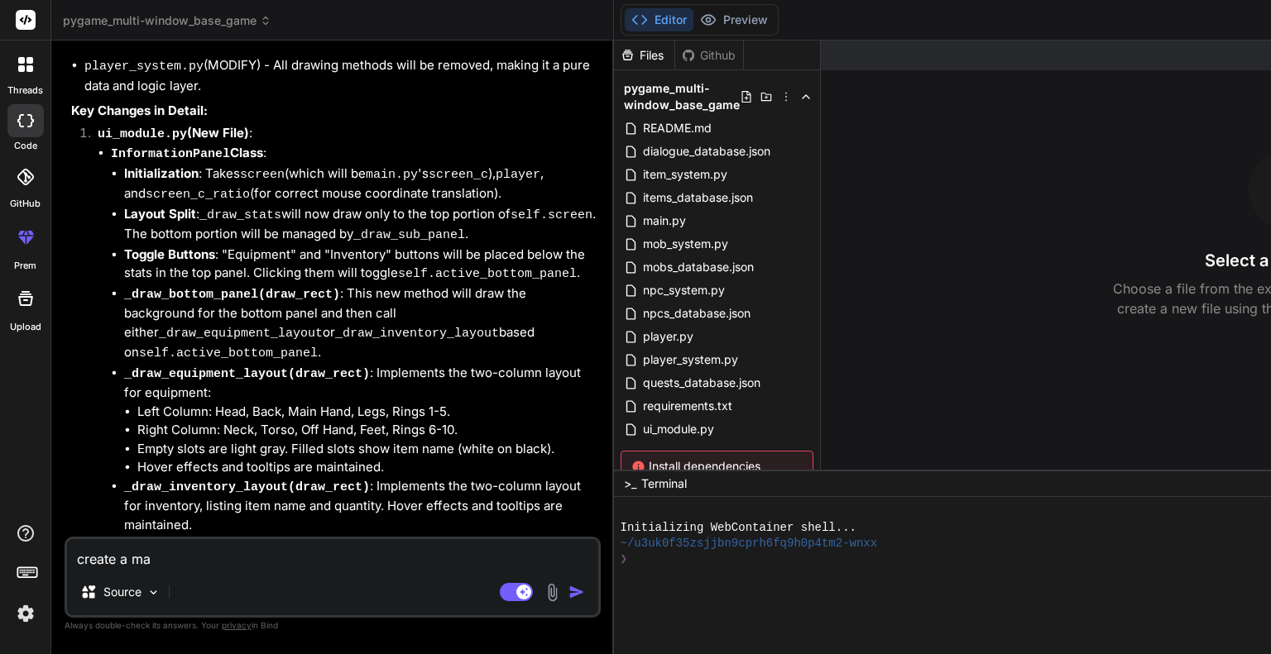
type textarea "create a map"
type textarea "x"
type textarea "create a map"
type textarea "x"
type textarea "create a map m"
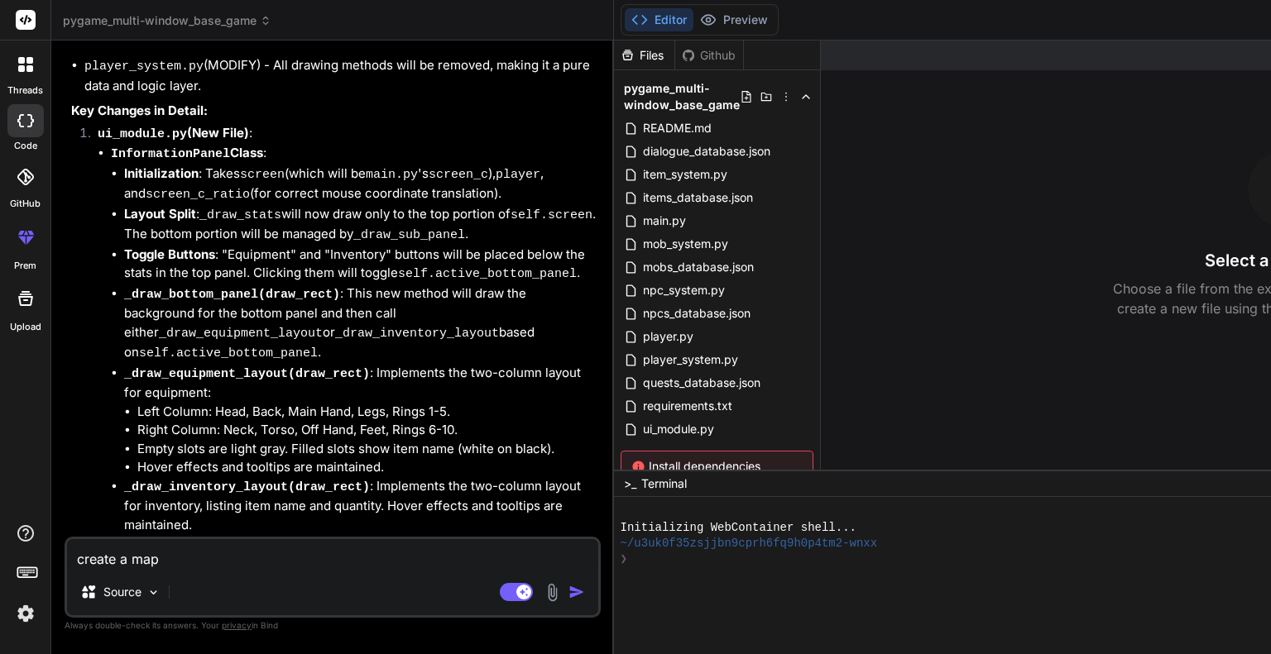
type textarea "x"
type textarea "create a map mo"
type textarea "x"
type textarea "create a map mod"
type textarea "x"
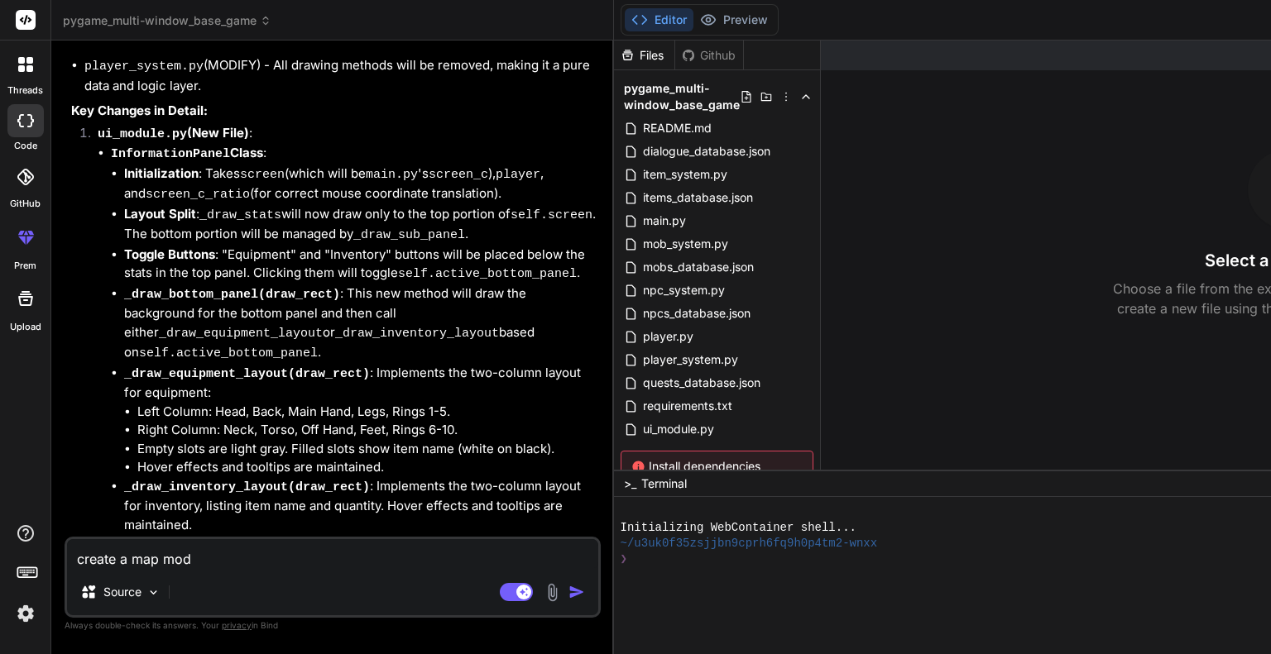
type textarea "create a map modu"
type textarea "x"
type textarea "create a map modul"
type textarea "x"
type textarea "create a map module"
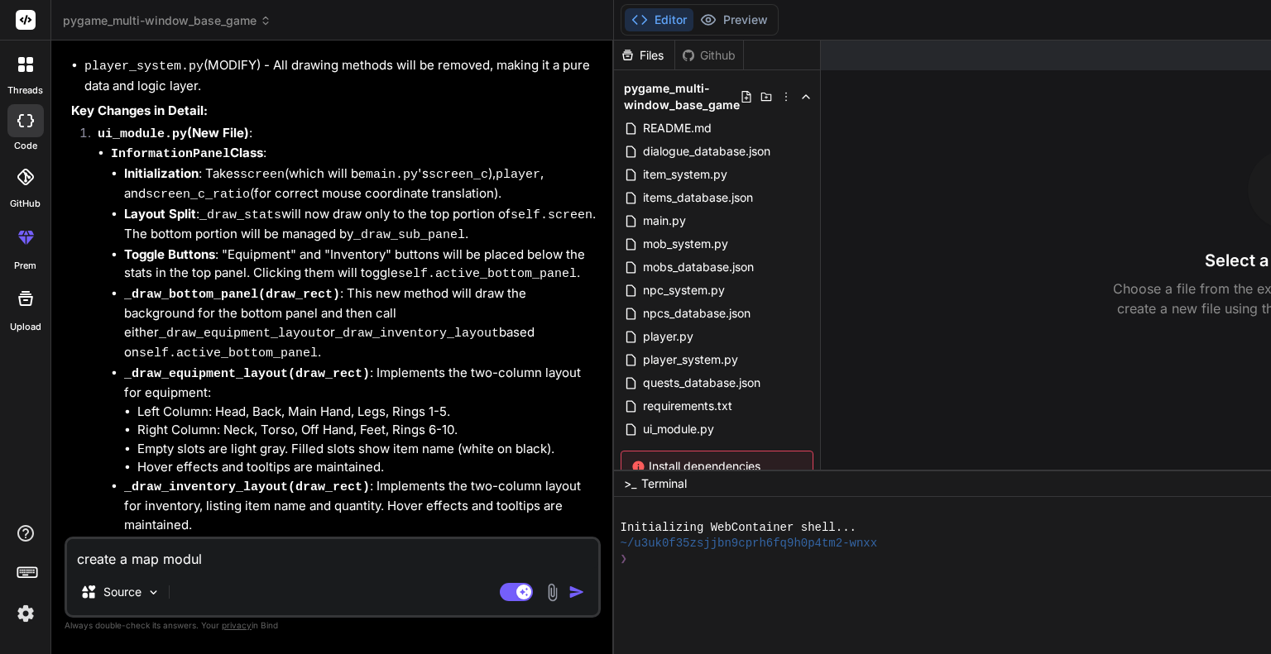
type textarea "x"
type textarea "create a map module"
type textarea "x"
type textarea "create a map module t"
type textarea "x"
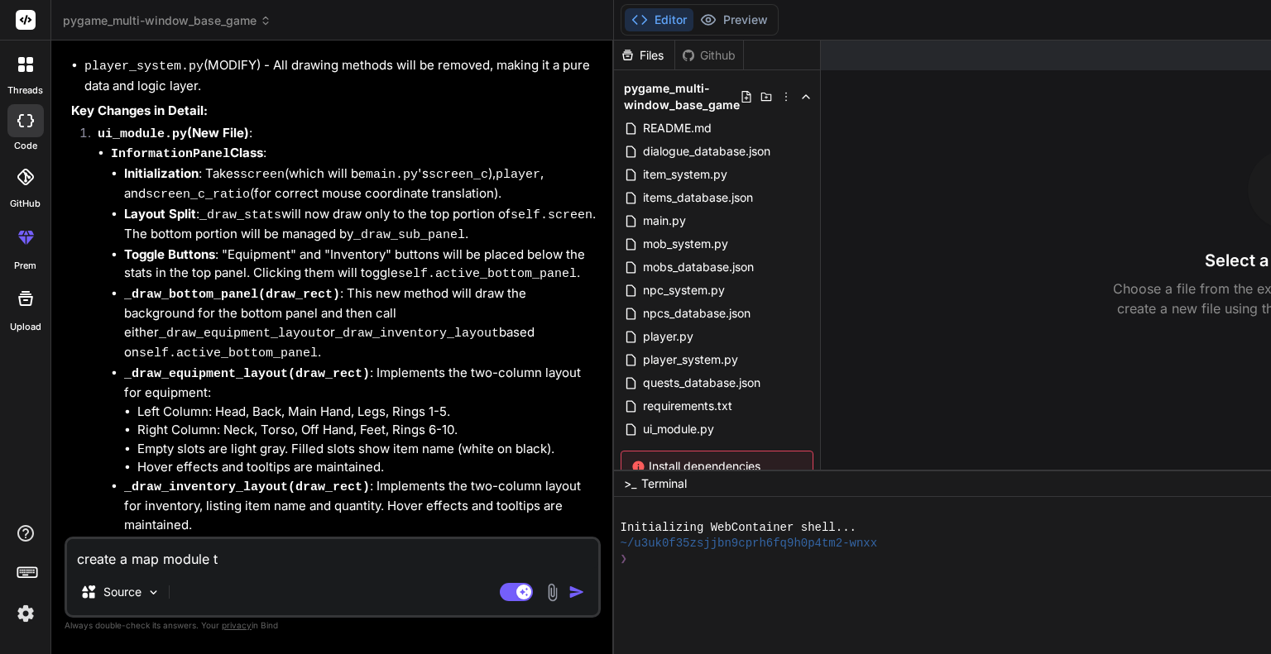
type textarea "create a map module th"
type textarea "x"
type textarea "create a map module tha"
type textarea "x"
type textarea "create a map module that"
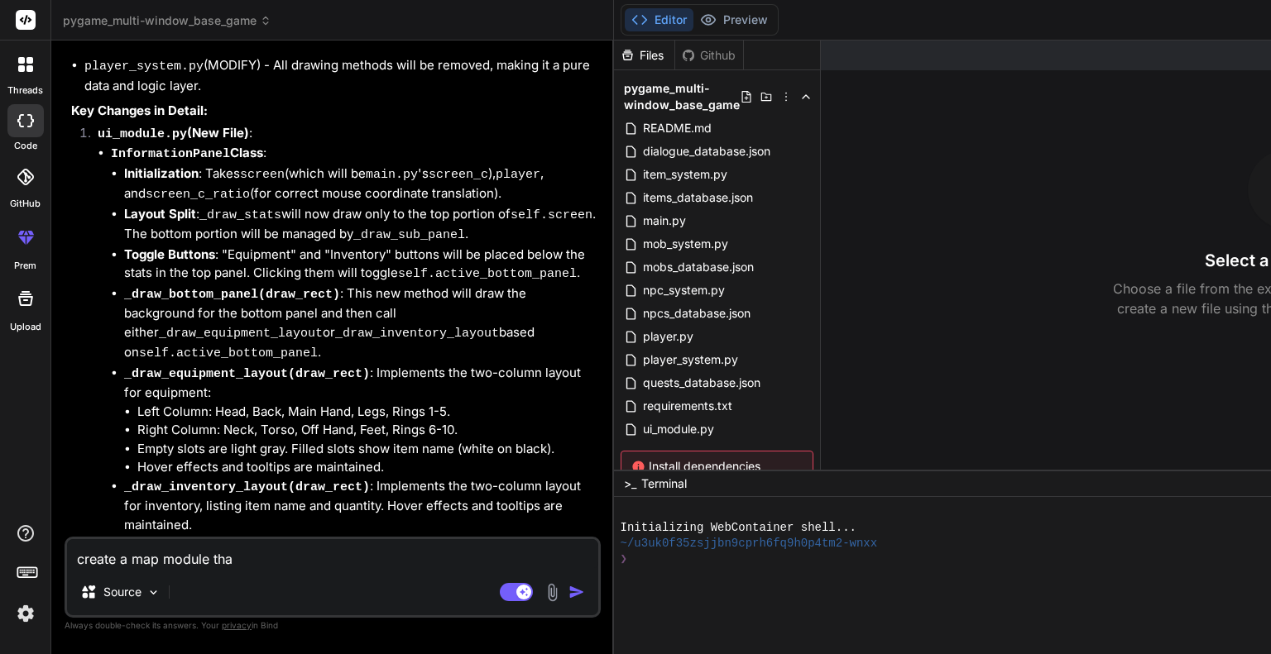
type textarea "x"
type textarea "create a map module that"
type textarea "x"
type textarea "create a map module that w"
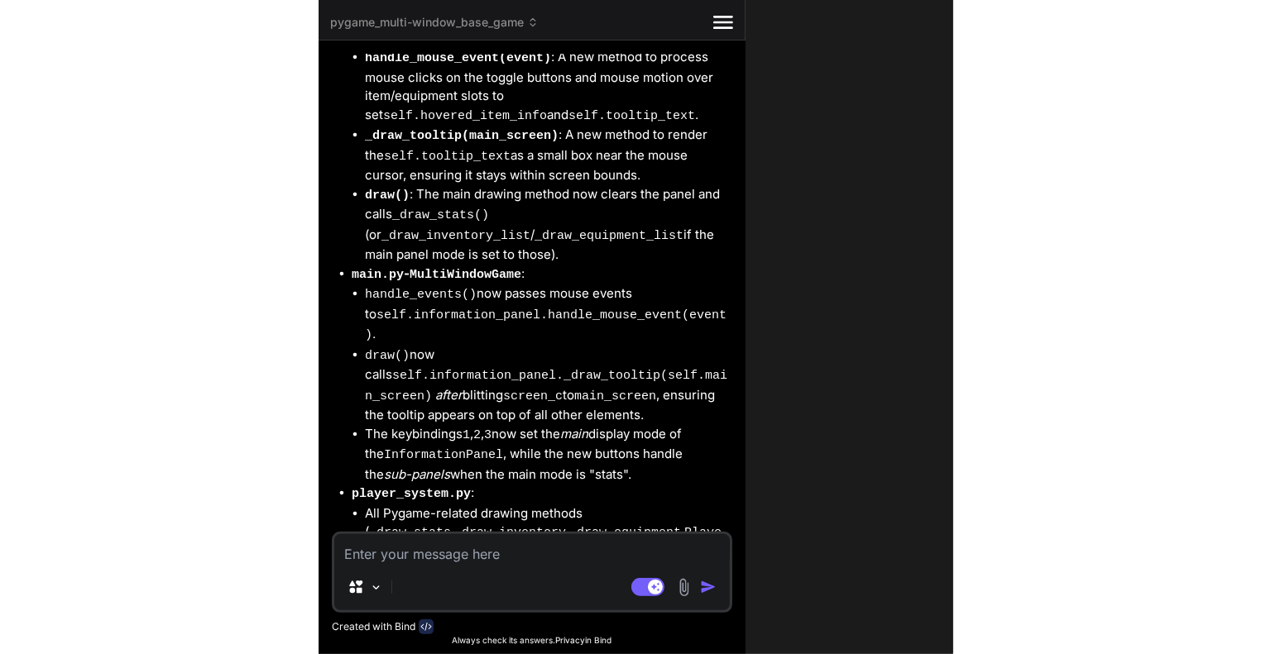
scroll to position [15991, 0]
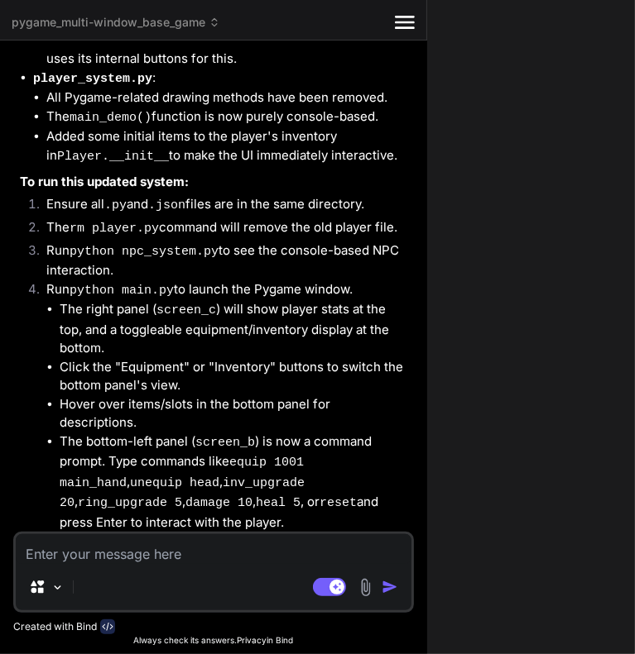
click at [395, 24] on icon "Created with Pixso." at bounding box center [405, 22] width 20 height 20
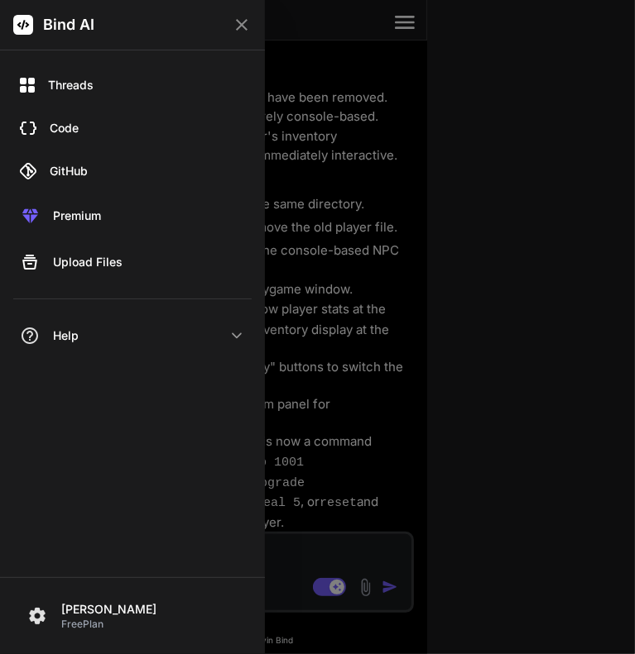
click at [241, 26] on icon at bounding box center [242, 25] width 12 height 12
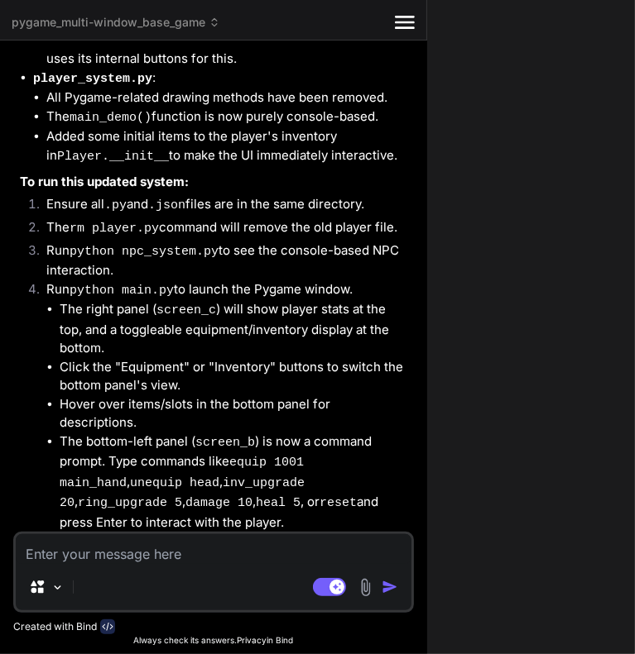
click at [352, 459] on div "pygame_multi-window_base_game Created with Pixso. Bind AI Web Search Created wi…" at bounding box center [646, 327] width 1292 height 654
click at [107, 554] on textarea at bounding box center [213, 549] width 395 height 30
click at [395, 26] on icon "Created with Pixso." at bounding box center [405, 22] width 20 height 20
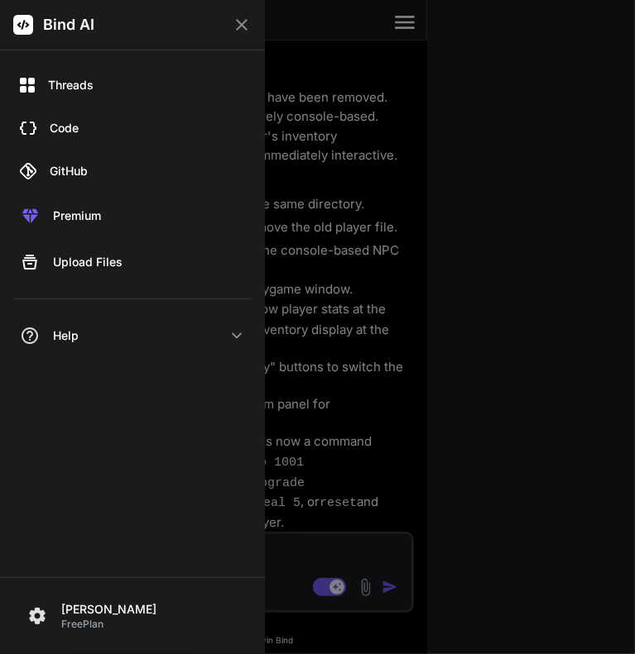
click at [242, 26] on icon at bounding box center [242, 25] width 20 height 20
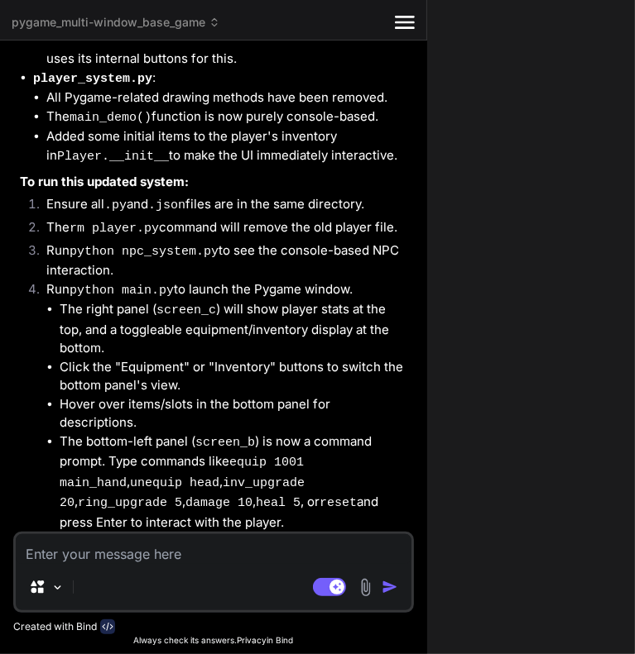
click at [87, 552] on textarea at bounding box center [213, 549] width 395 height 30
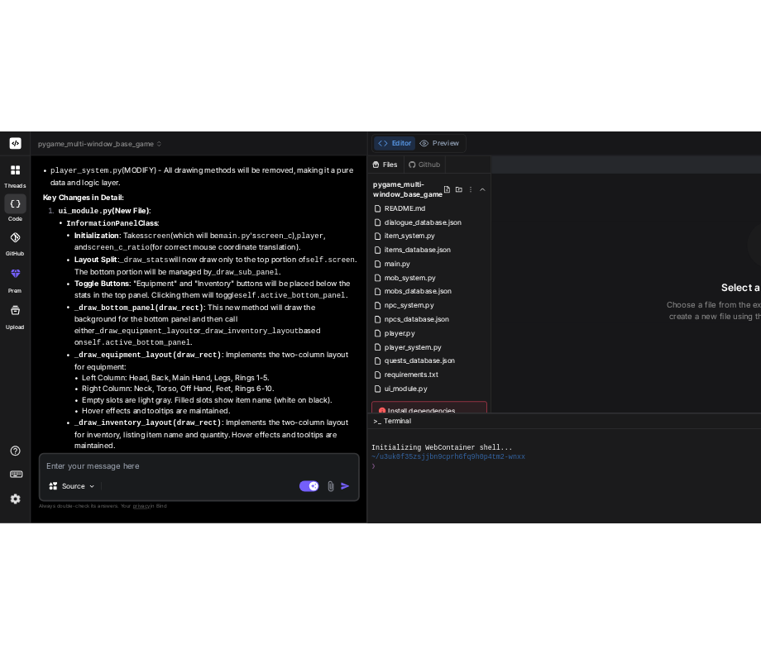
scroll to position [11129, 0]
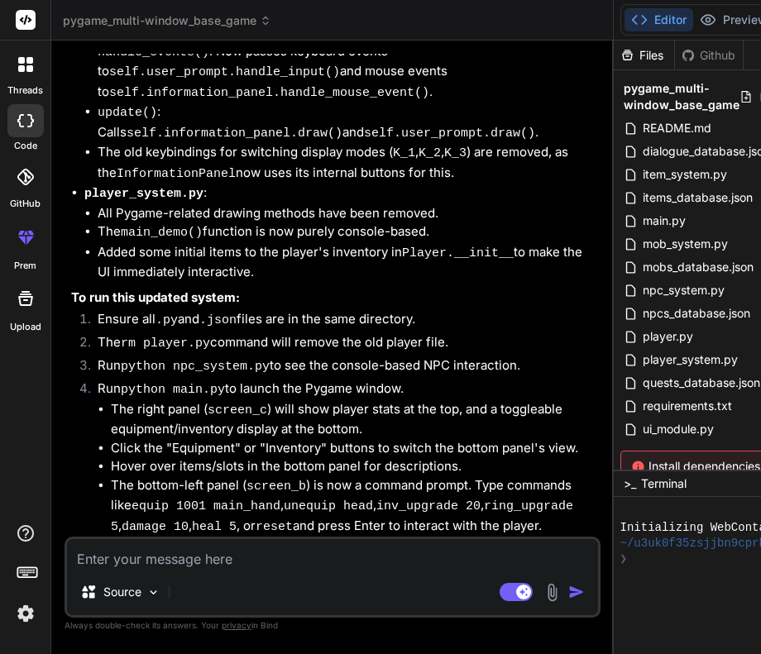
click at [203, 551] on textarea at bounding box center [332, 554] width 531 height 30
